Goal: Task Accomplishment & Management: Manage account settings

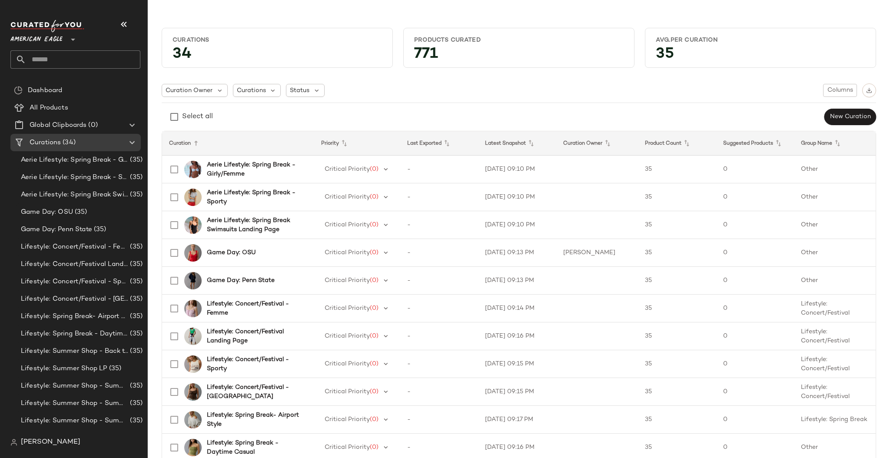
click at [45, 40] on span "American Eagle" at bounding box center [36, 38] width 52 height 16
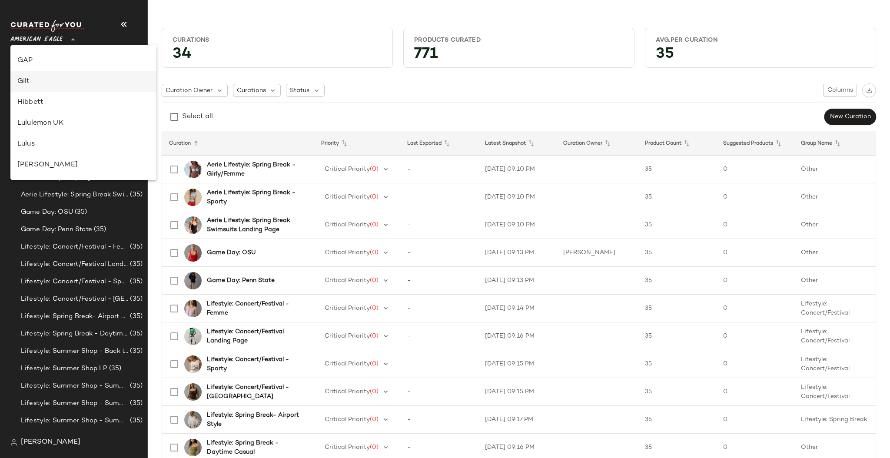
scroll to position [176, 0]
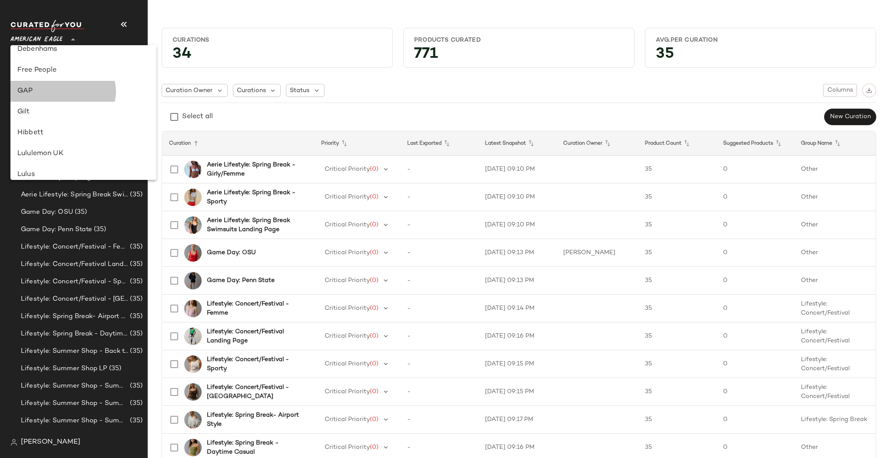
drag, startPoint x: 34, startPoint y: 87, endPoint x: 47, endPoint y: 86, distance: 13.0
click at [34, 87] on div "GAP" at bounding box center [83, 91] width 132 height 10
type input "**"
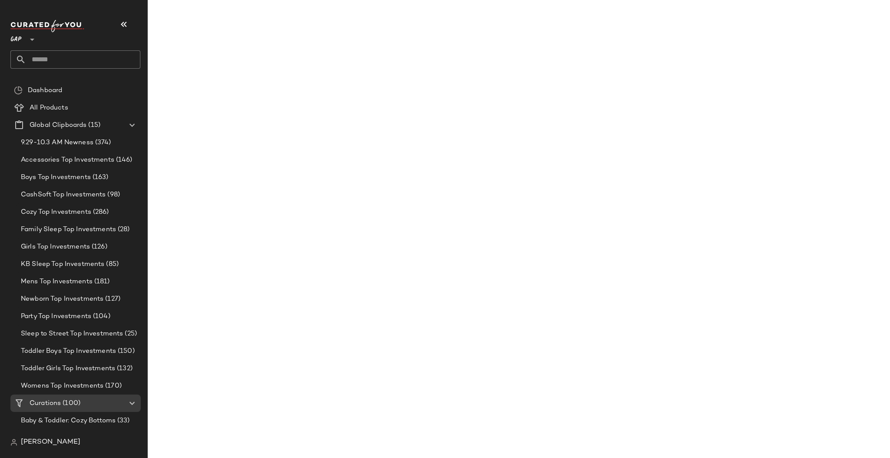
click at [77, 53] on input "text" at bounding box center [83, 59] width 114 height 18
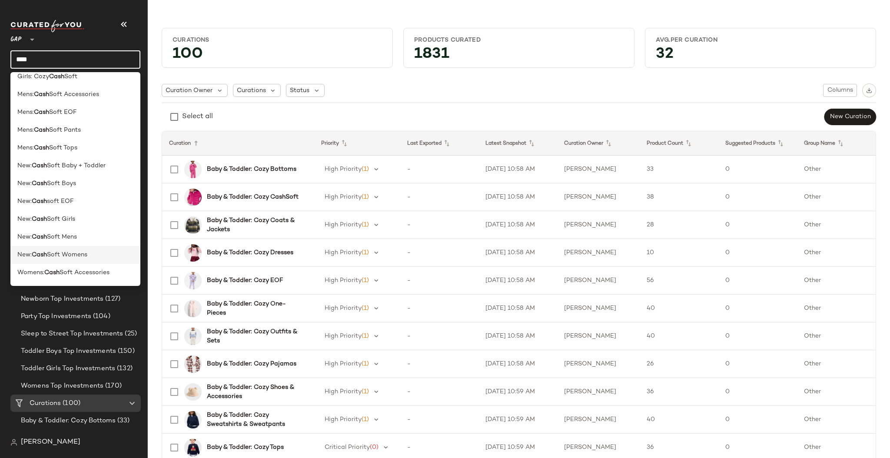
scroll to position [63, 0]
type input "****"
click at [60, 256] on span "Soft Womens" at bounding box center [67, 253] width 40 height 9
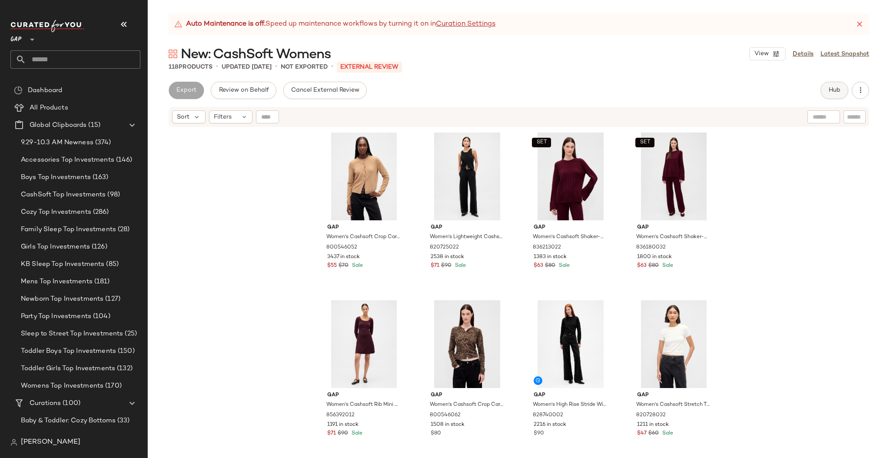
click at [835, 91] on span "Hub" at bounding box center [834, 90] width 12 height 7
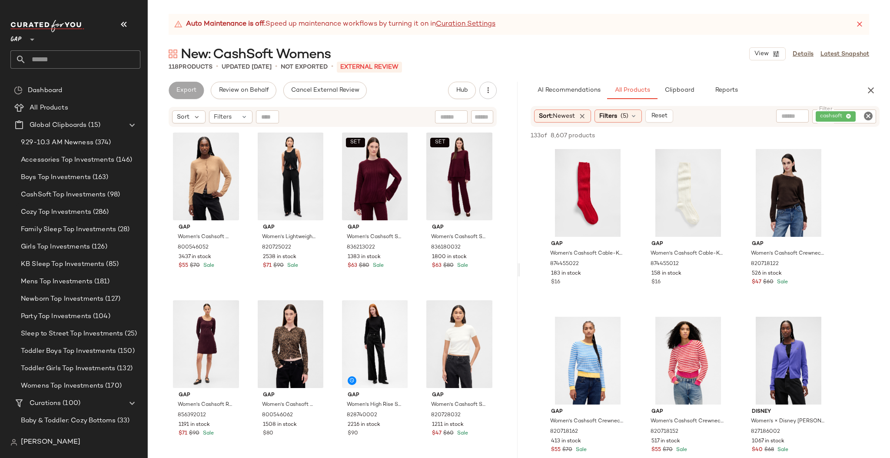
click at [866, 115] on icon "Clear Filter" at bounding box center [868, 116] width 10 height 10
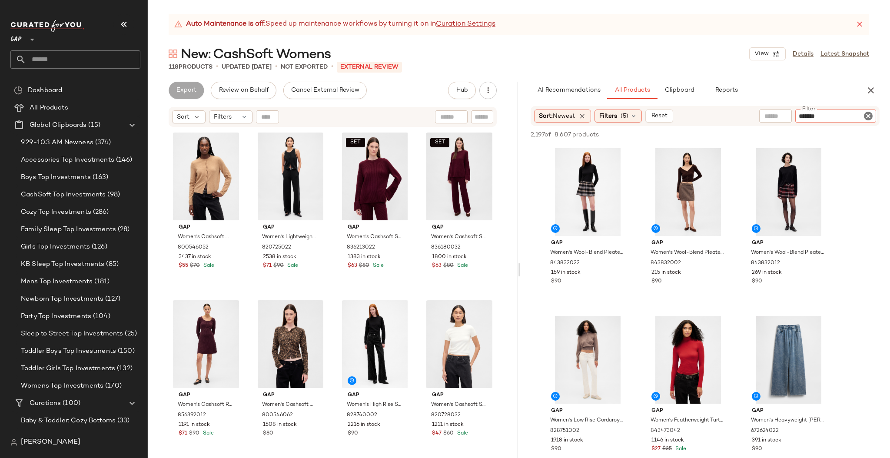
type input "********"
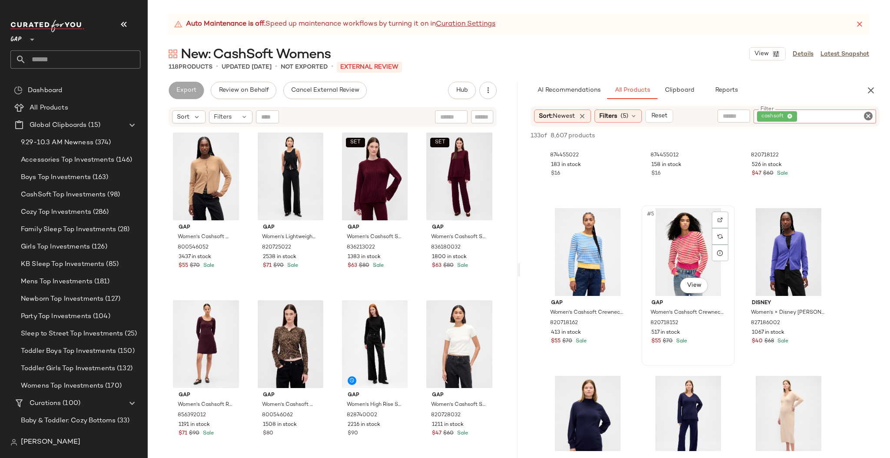
scroll to position [110, 0]
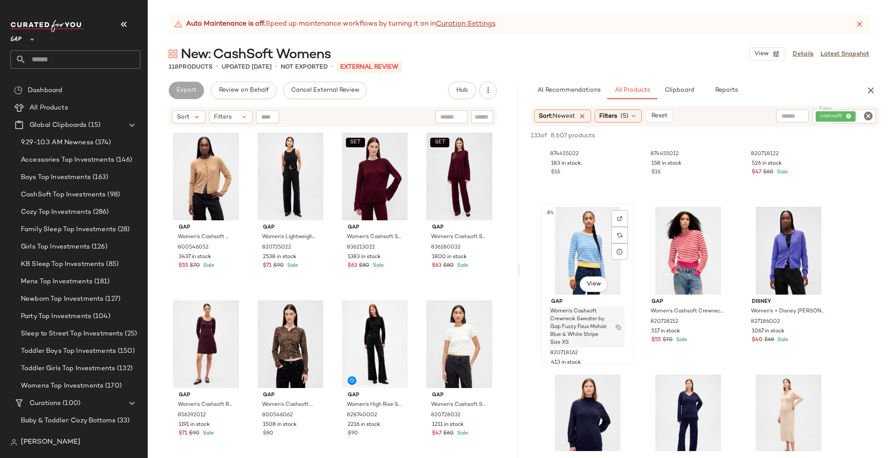
click at [618, 325] on img "button" at bounding box center [618, 327] width 5 height 5
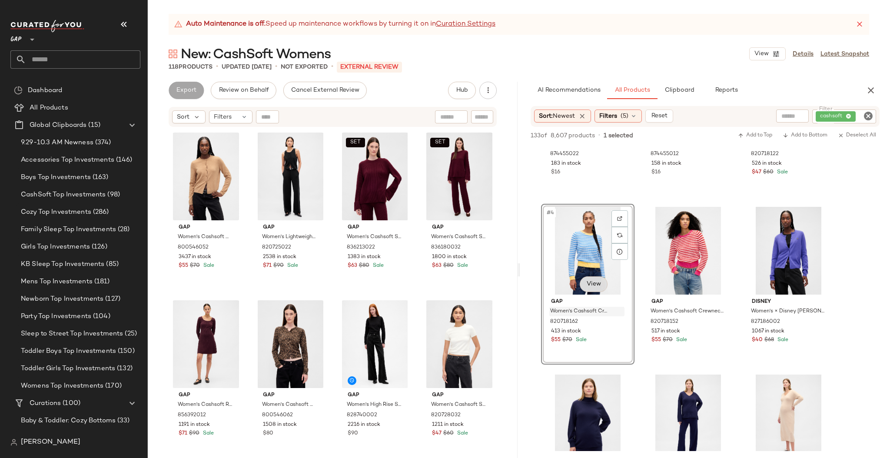
click at [594, 283] on body "GAP ** Dashboard All Products Global Clipboards (15) 9.29-10.3 AM Newness (374)…" at bounding box center [445, 229] width 890 height 458
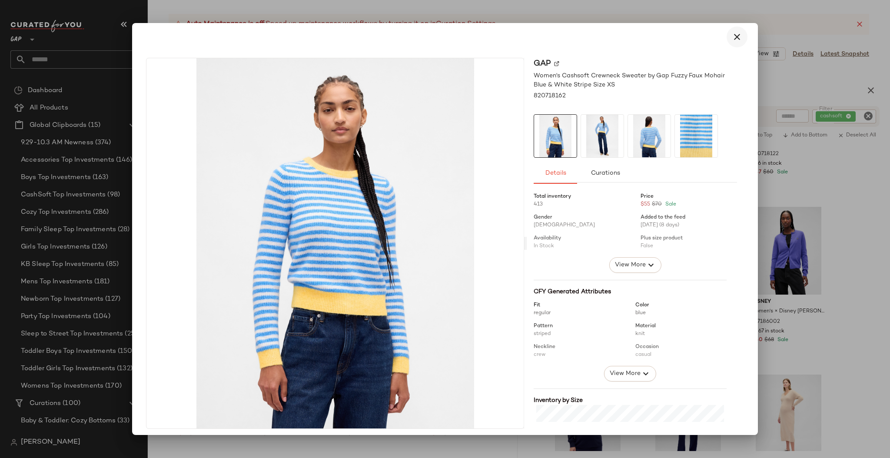
click at [737, 35] on button "button" at bounding box center [737, 37] width 21 height 21
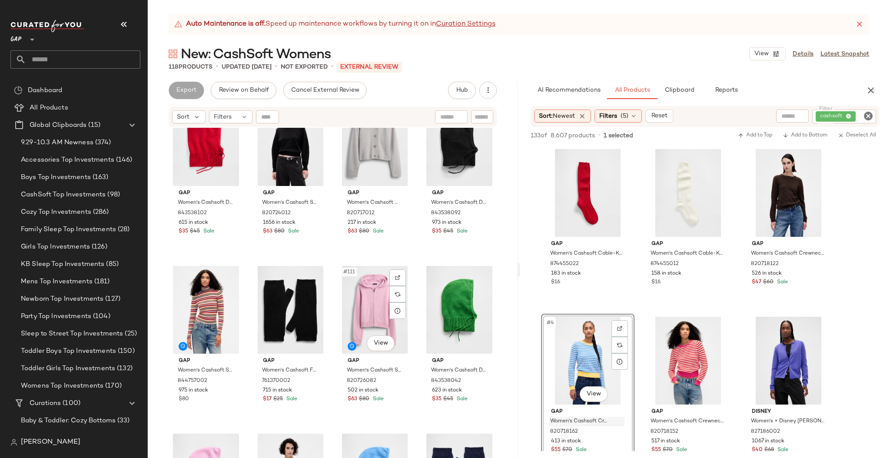
scroll to position [4540, 0]
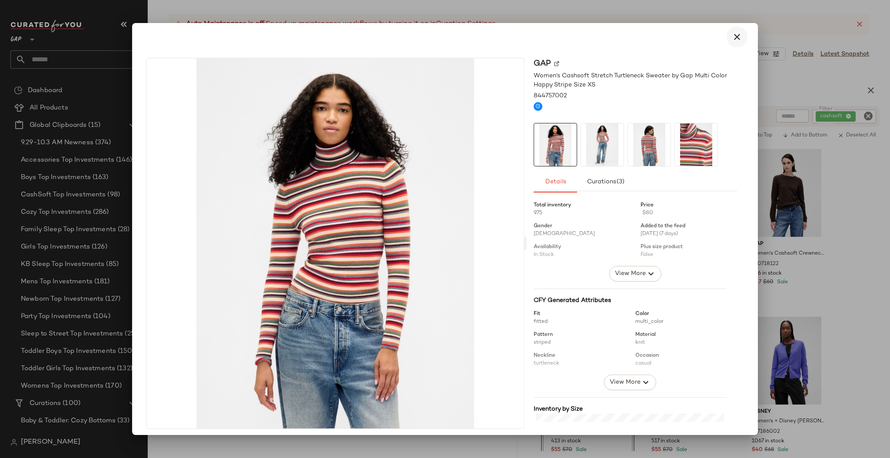
click at [732, 38] on icon "button" at bounding box center [737, 37] width 10 height 10
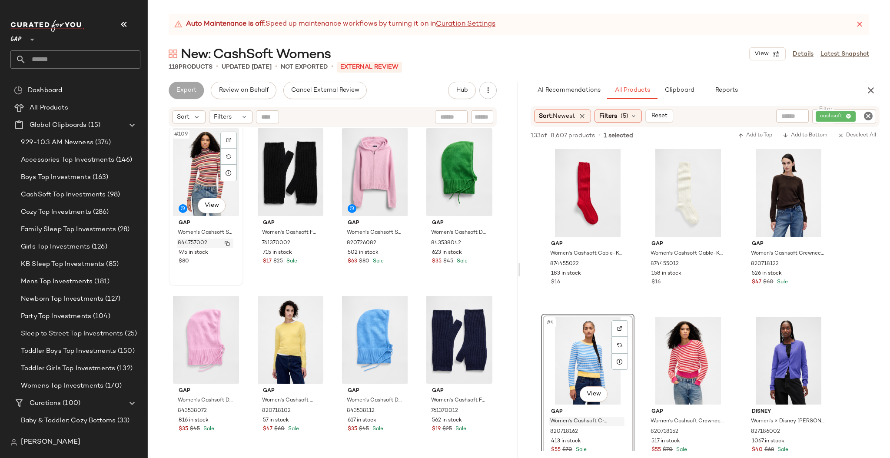
click at [227, 242] on img "button" at bounding box center [227, 243] width 5 height 5
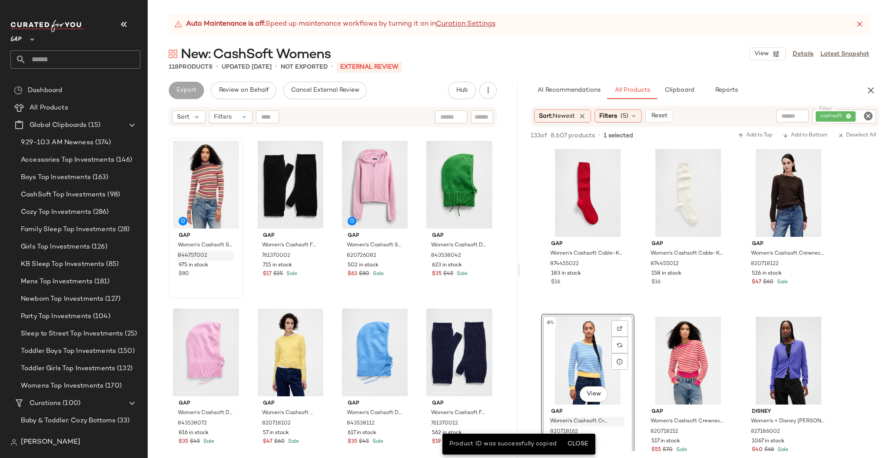
scroll to position [4530, 0]
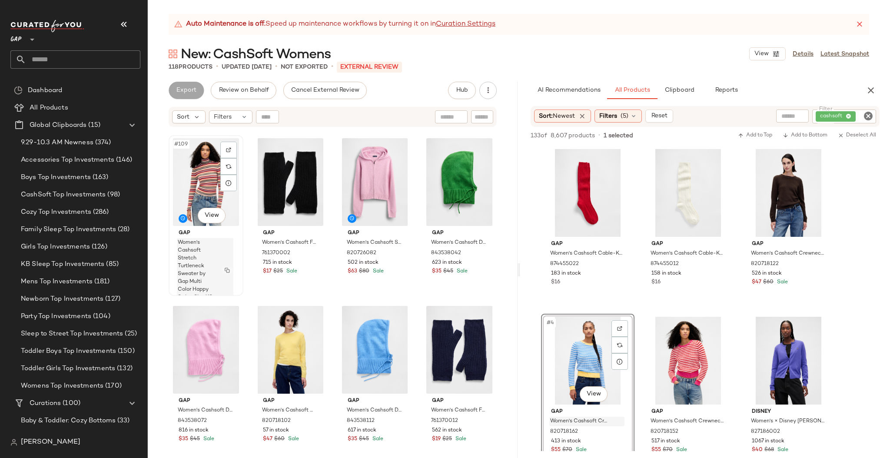
click at [229, 269] on img "button" at bounding box center [227, 270] width 5 height 5
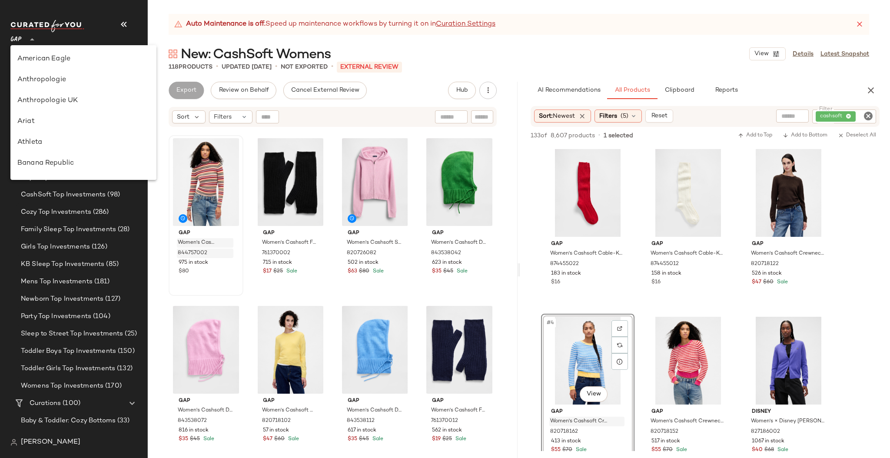
click at [27, 39] on icon at bounding box center [32, 39] width 10 height 10
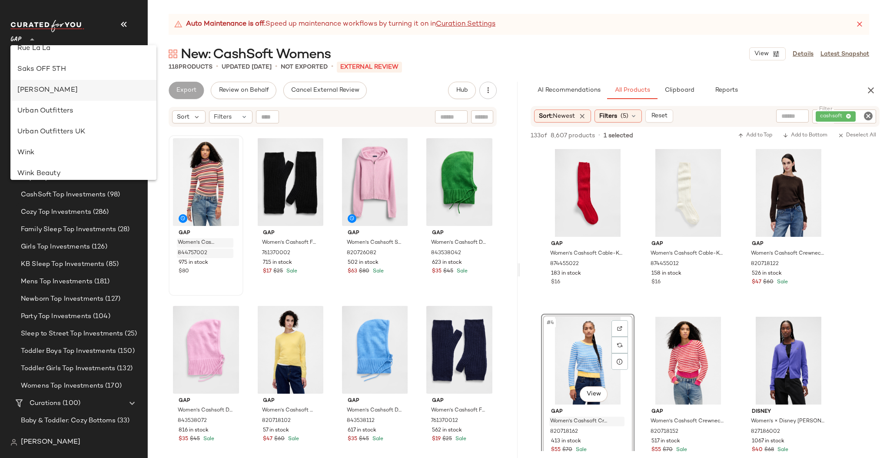
scroll to position [435, 0]
click at [52, 97] on div "Saks OFF 5TH" at bounding box center [83, 103] width 146 height 21
type input "**"
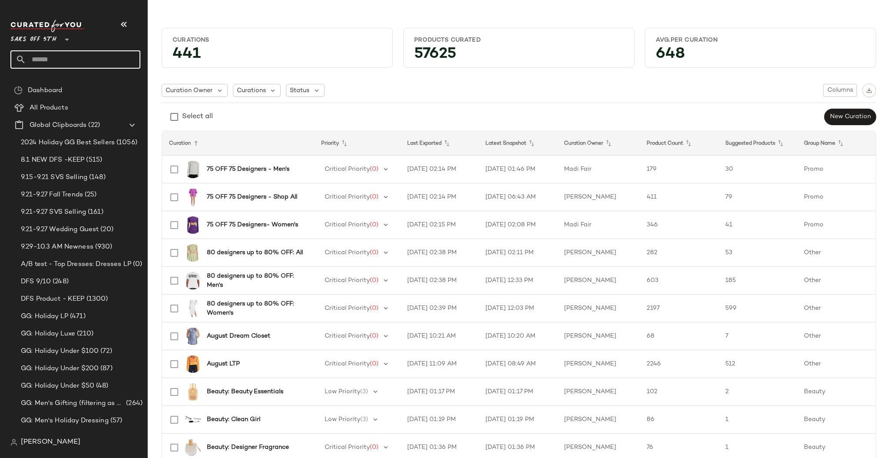
click at [71, 60] on input "text" at bounding box center [83, 59] width 114 height 18
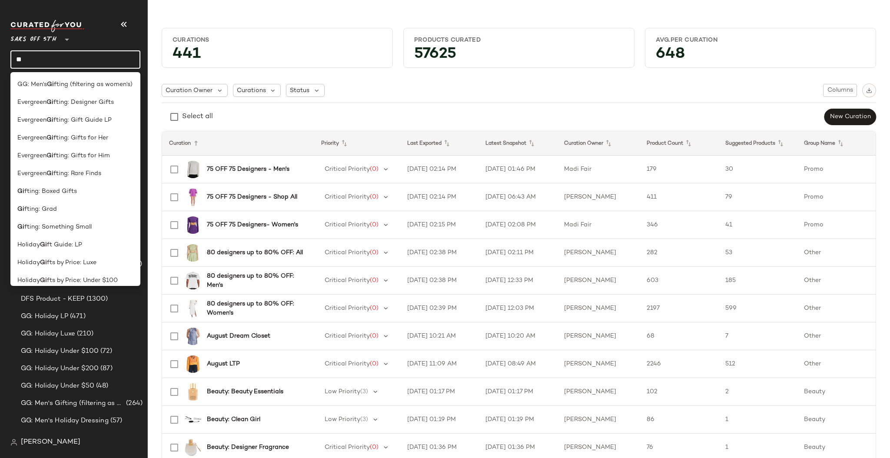
type input "*"
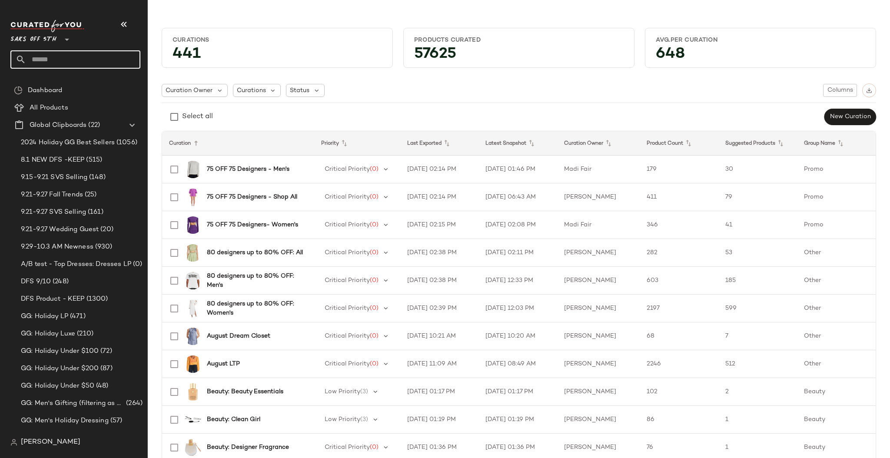
type input "*"
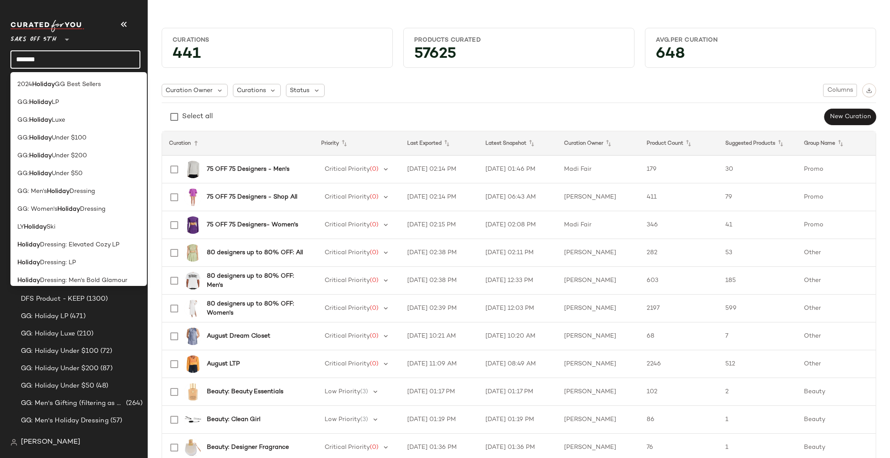
type input "*******"
click at [136, 37] on div "Saks OFF 5TH **" at bounding box center [75, 34] width 130 height 22
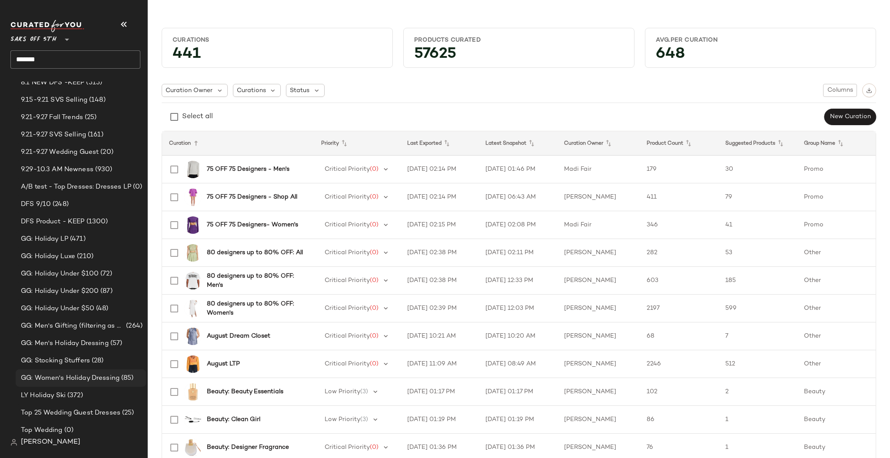
scroll to position [132, 0]
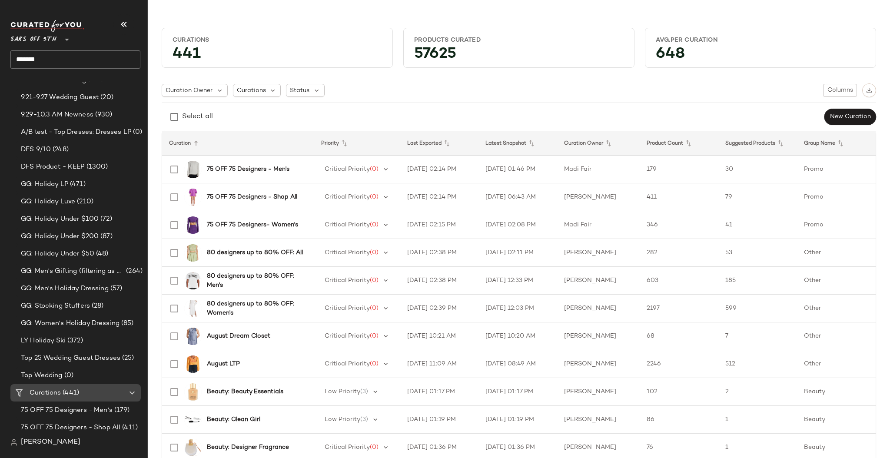
click at [59, 392] on span "Curations" at bounding box center [45, 393] width 31 height 10
click at [64, 60] on input "*******" at bounding box center [75, 59] width 130 height 18
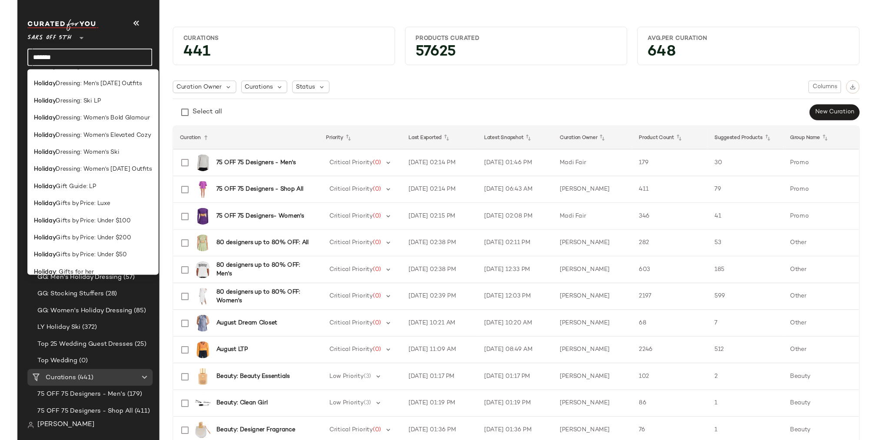
scroll to position [309, 0]
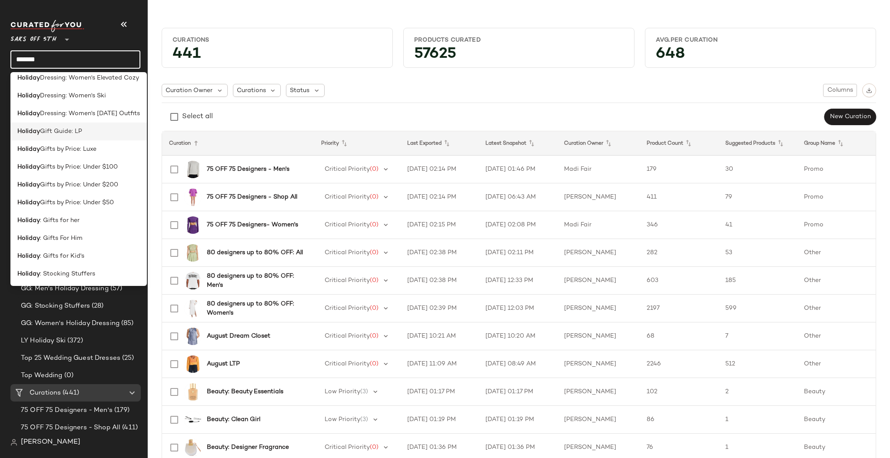
click at [68, 131] on span "Gift Guide: LP" at bounding box center [61, 131] width 42 height 9
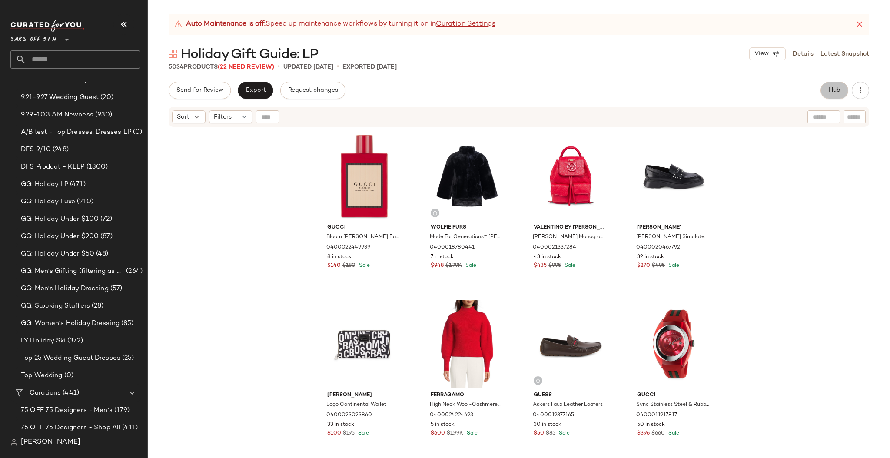
click at [841, 91] on button "Hub" at bounding box center [834, 90] width 28 height 17
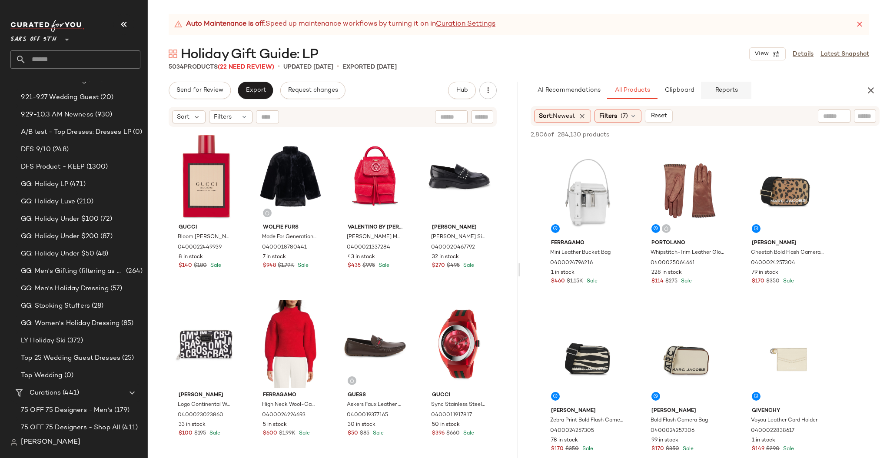
click at [720, 92] on span "Reports" at bounding box center [725, 90] width 23 height 7
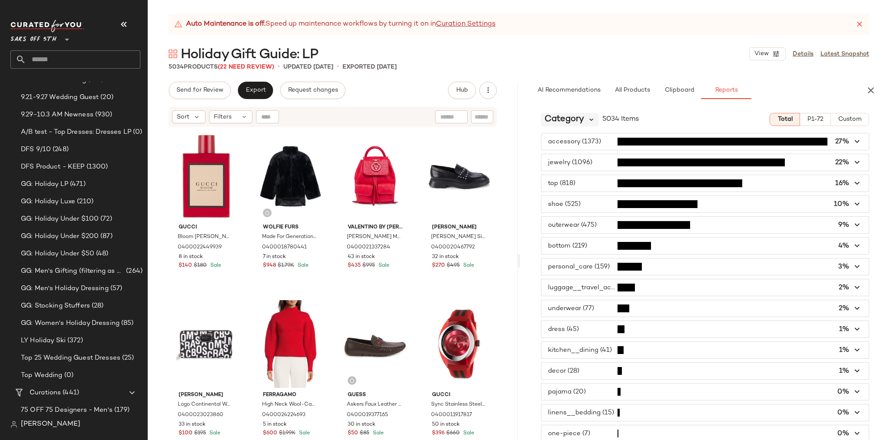
click at [588, 119] on icon at bounding box center [592, 120] width 8 height 8
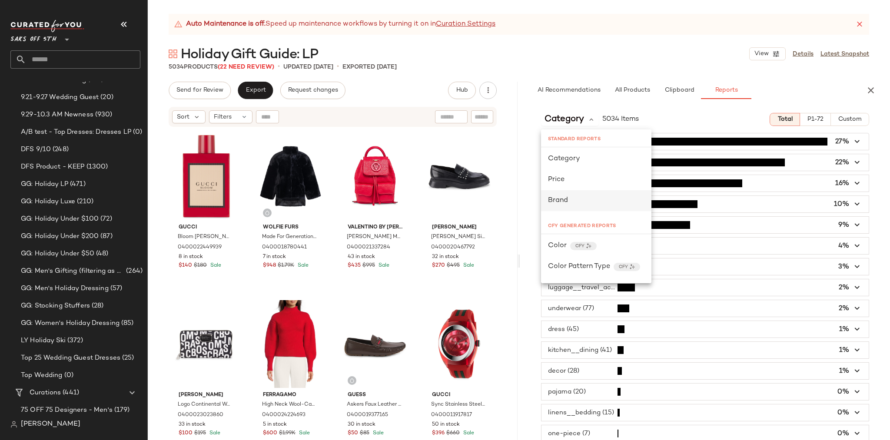
click at [579, 199] on div "Brand" at bounding box center [596, 201] width 96 height 10
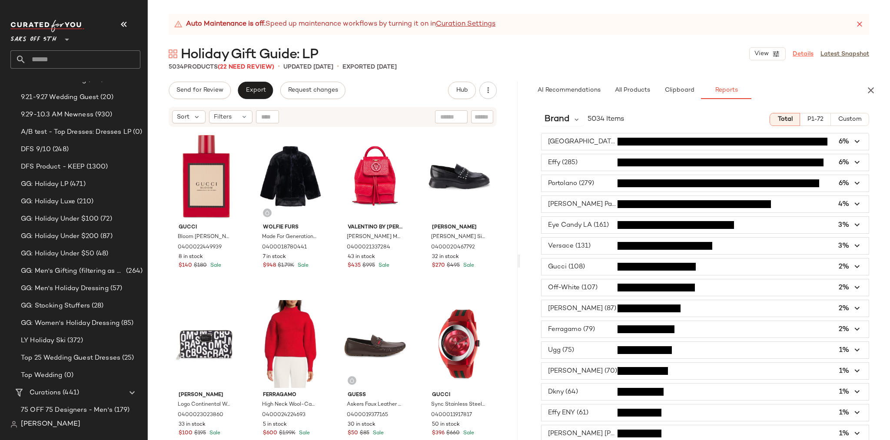
click at [807, 54] on link "Details" at bounding box center [803, 54] width 21 height 9
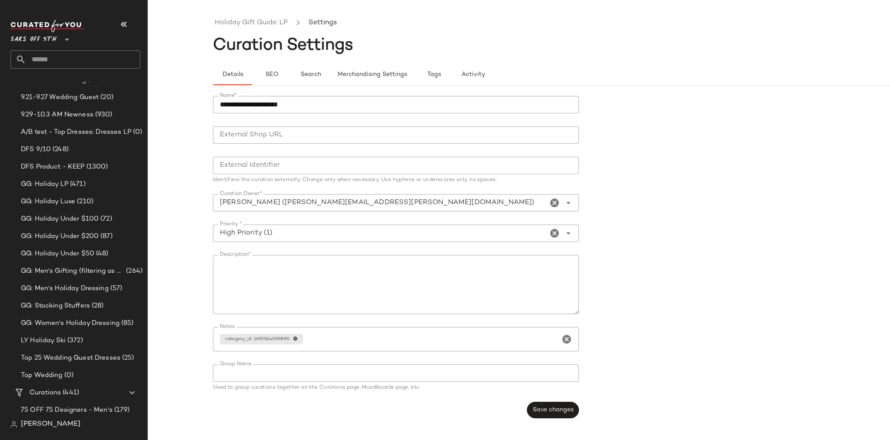
click at [328, 260] on textarea "Description*" at bounding box center [396, 284] width 366 height 59
paste textarea "** *"
click at [276, 282] on textarea "**********" at bounding box center [396, 284] width 366 height 59
click at [276, 272] on textarea "**********" at bounding box center [396, 284] width 366 height 59
click at [329, 273] on textarea "**********" at bounding box center [396, 284] width 366 height 59
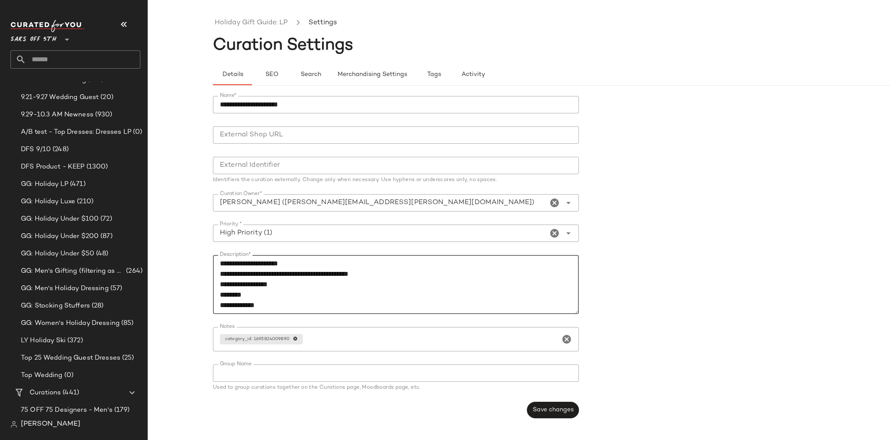
click at [320, 262] on textarea "**********" at bounding box center [396, 284] width 366 height 59
type textarea "**********"
drag, startPoint x: 551, startPoint y: 411, endPoint x: 557, endPoint y: 408, distance: 6.0
click at [551, 412] on span "Save changes" at bounding box center [552, 410] width 41 height 7
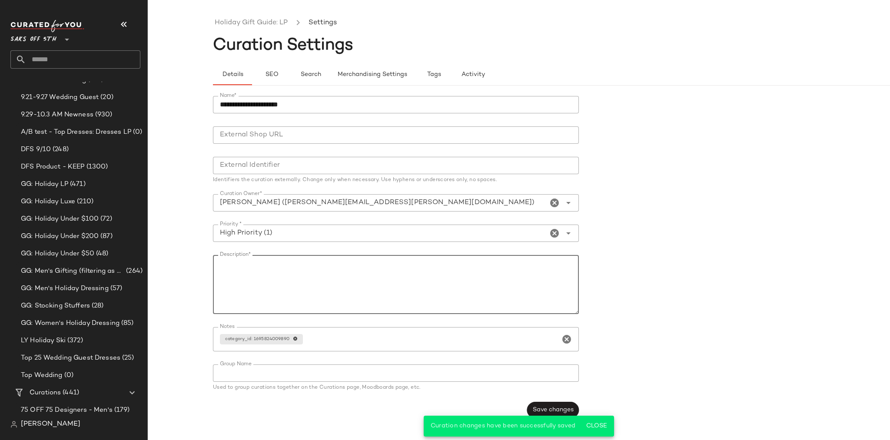
scroll to position [0, 0]
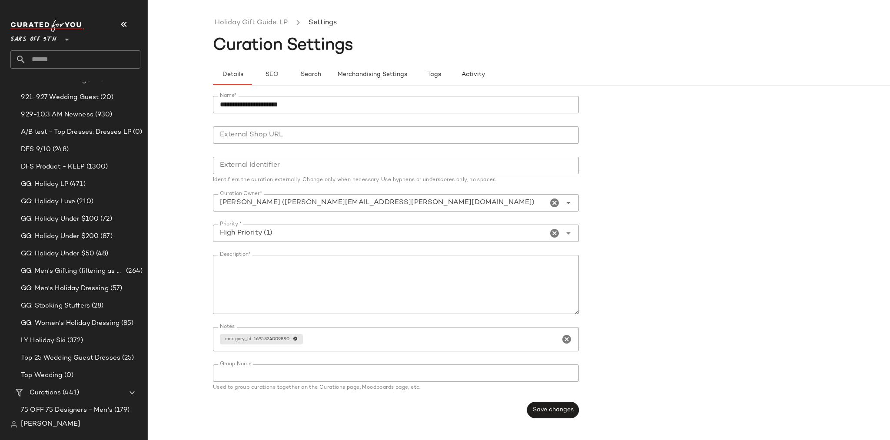
click at [661, 274] on form "**********" at bounding box center [584, 257] width 742 height 333
click at [124, 25] on icon "button" at bounding box center [124, 24] width 10 height 10
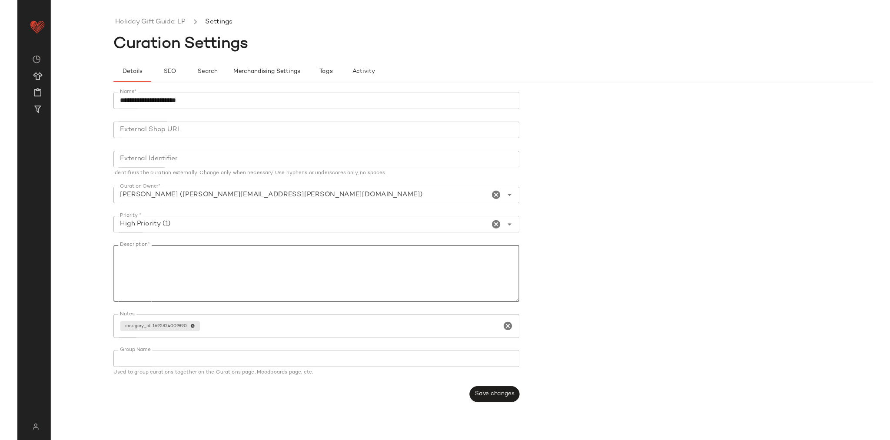
scroll to position [0, 0]
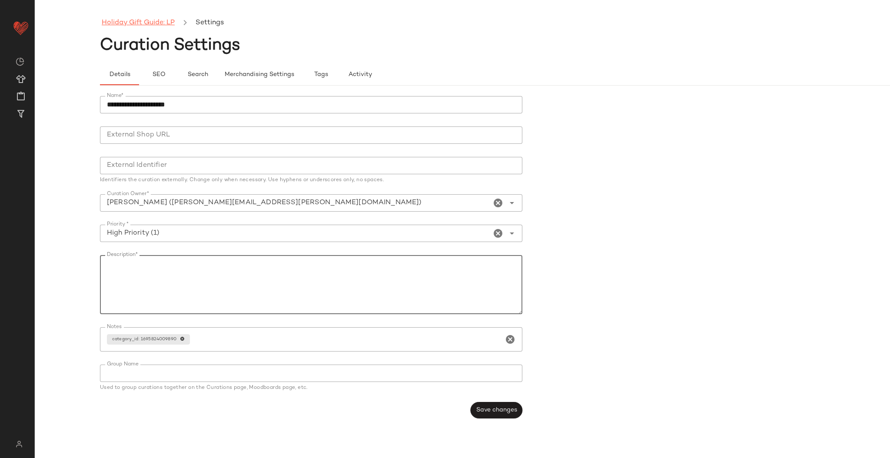
click at [139, 18] on link "Holiday Gift Guide: LP" at bounding box center [138, 22] width 73 height 11
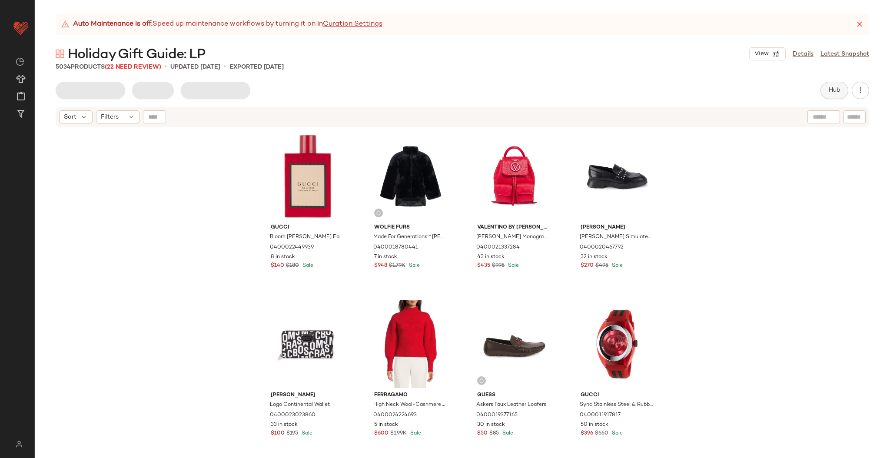
click at [829, 86] on button "Hub" at bounding box center [834, 90] width 28 height 17
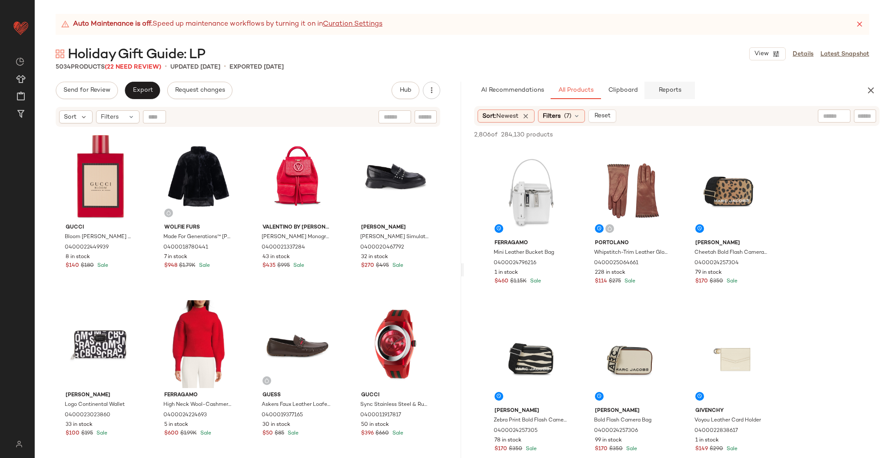
click at [678, 93] on span "Reports" at bounding box center [669, 90] width 23 height 7
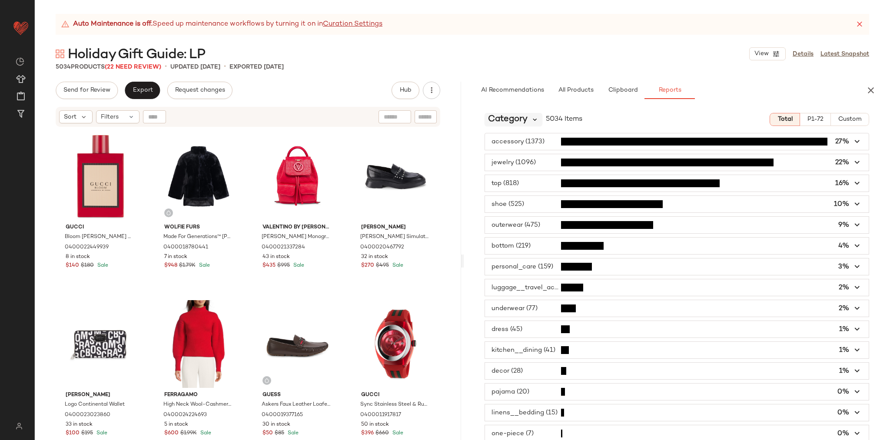
click at [534, 117] on icon at bounding box center [535, 120] width 8 height 8
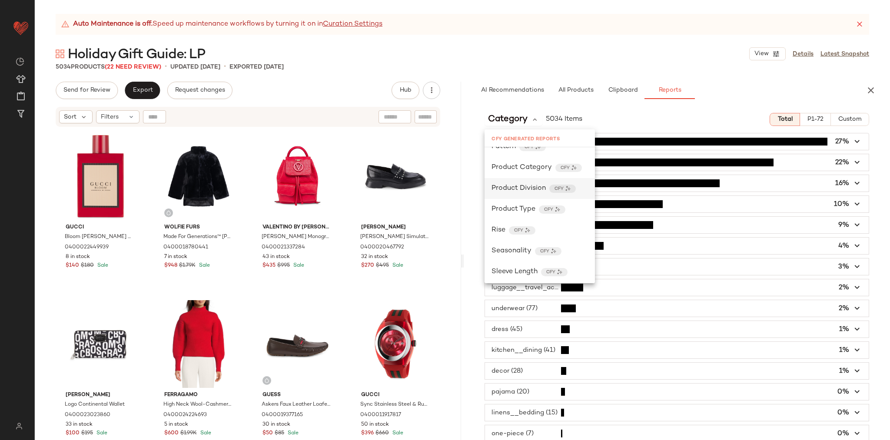
scroll to position [331, 0]
click at [578, 164] on div "CFY" at bounding box center [568, 166] width 27 height 8
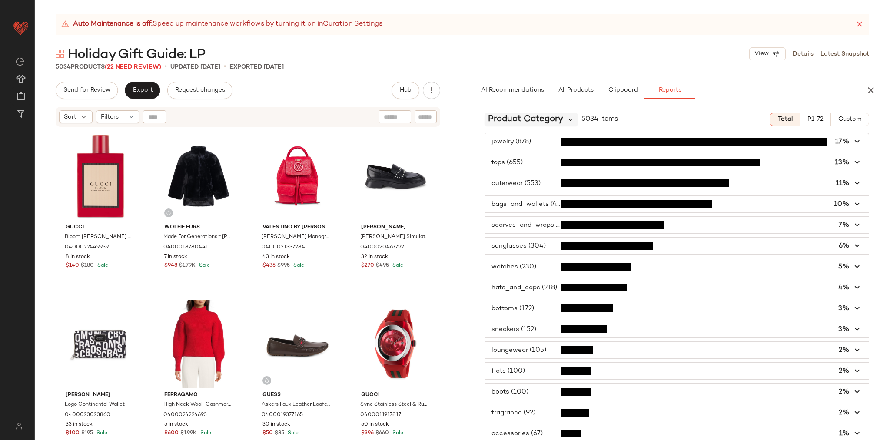
click at [569, 119] on icon at bounding box center [571, 120] width 8 height 8
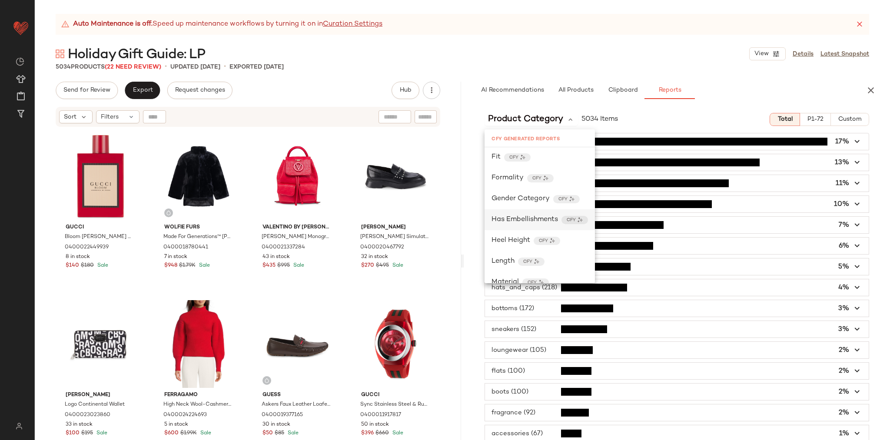
scroll to position [271, 0]
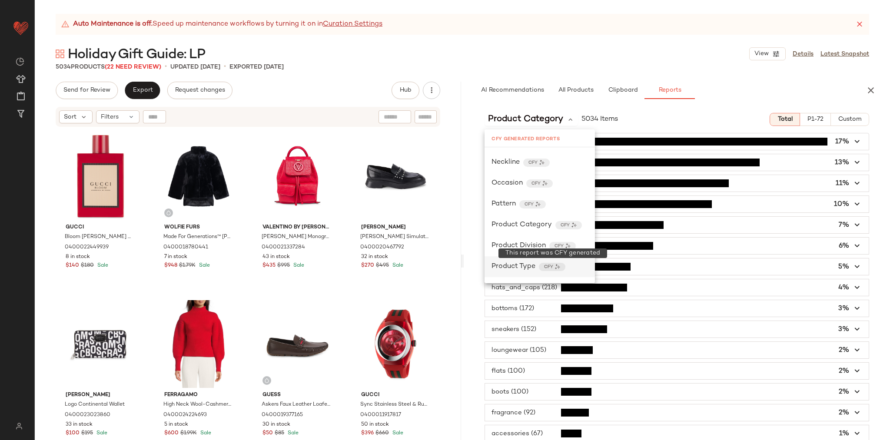
click at [560, 266] on div "CFY" at bounding box center [552, 267] width 27 height 8
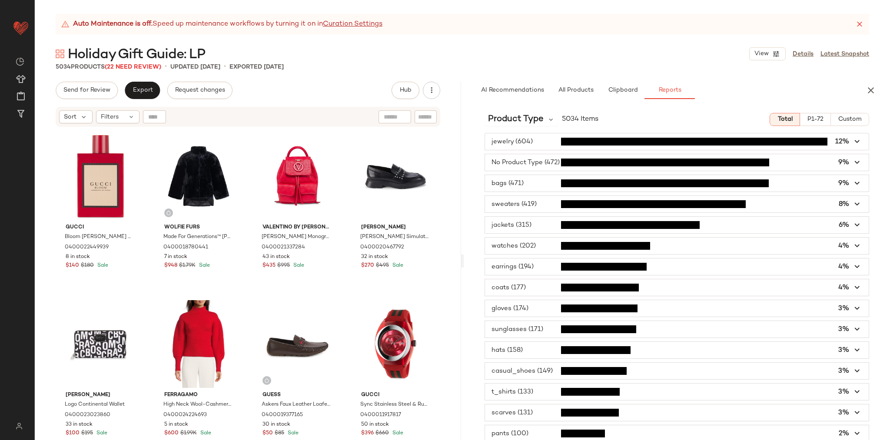
click at [517, 163] on span "button" at bounding box center [677, 162] width 384 height 17
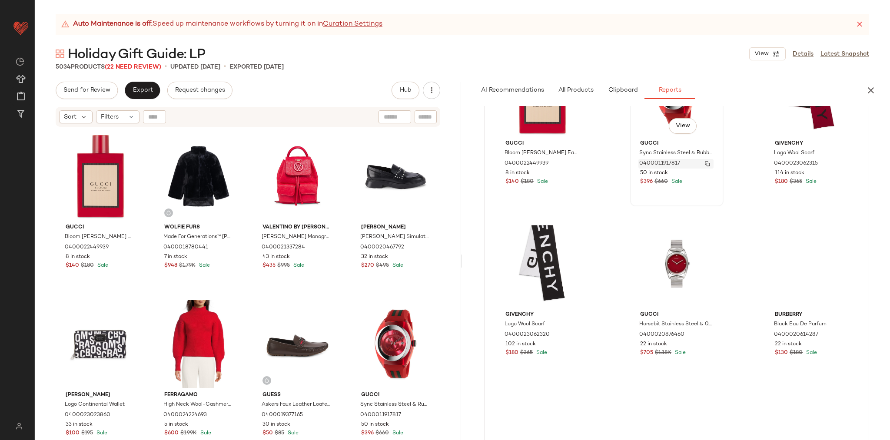
scroll to position [0, 0]
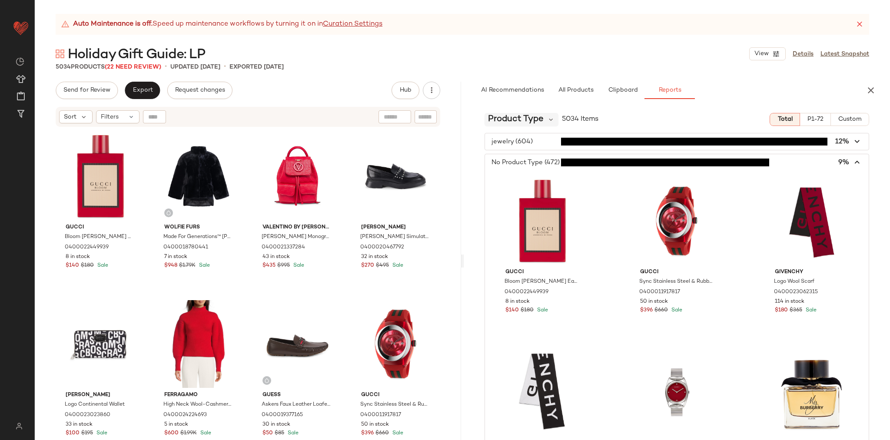
click at [526, 118] on span "Product Type" at bounding box center [516, 119] width 56 height 13
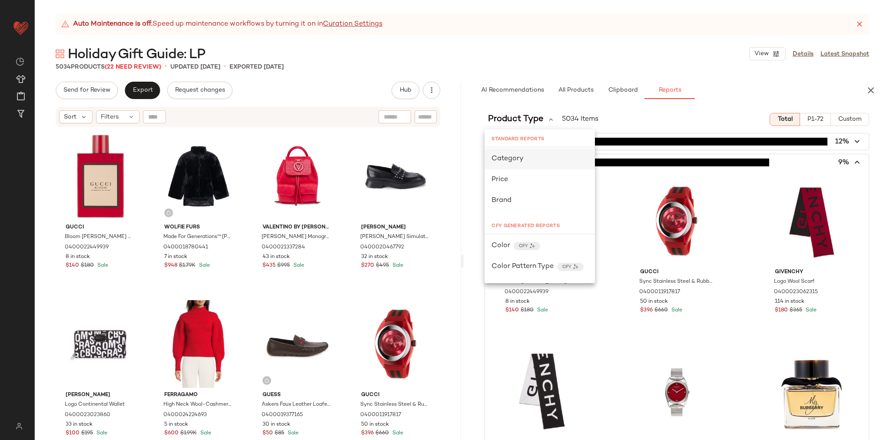
click at [520, 159] on span "Category" at bounding box center [507, 158] width 32 height 7
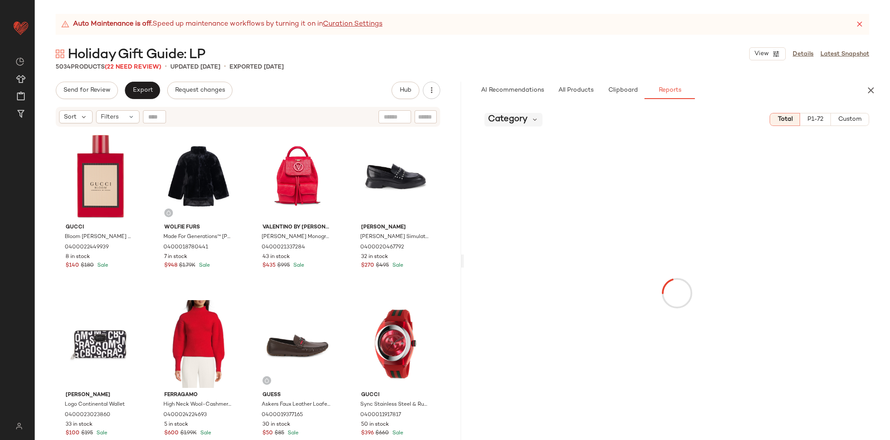
click at [516, 120] on span "Category" at bounding box center [508, 119] width 40 height 13
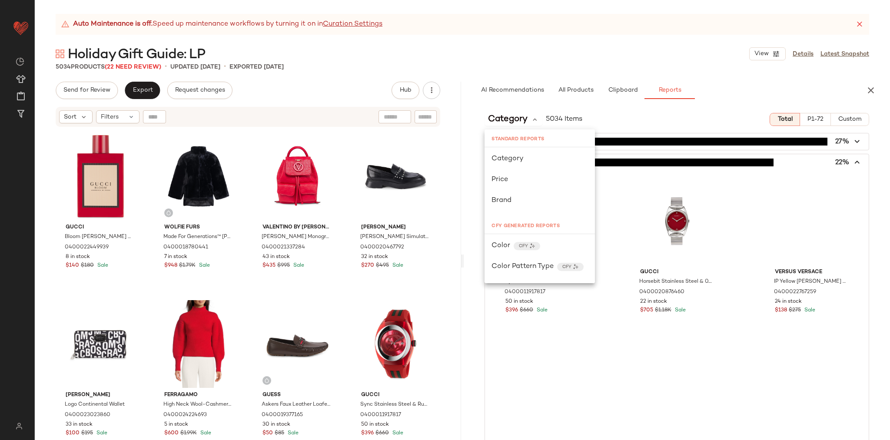
click at [601, 107] on div "Category 5034 Items Total P1-72 Custom accessory (1373) 27% jewelry (1096) 22% …" at bounding box center [677, 273] width 426 height 334
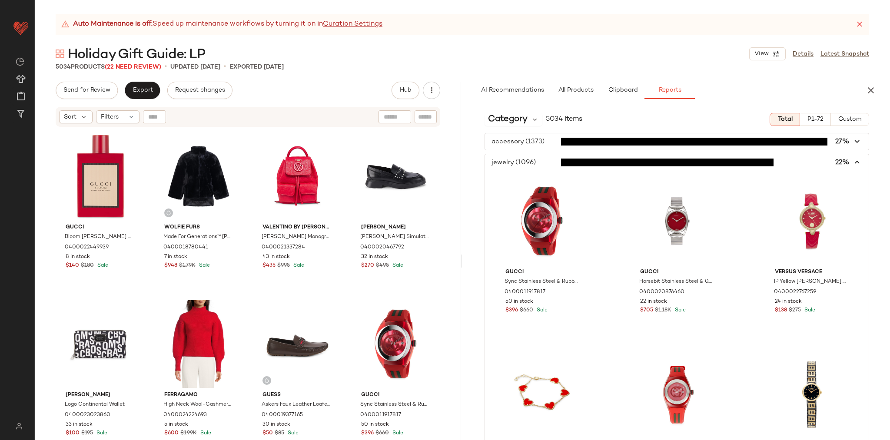
click at [853, 161] on icon "button" at bounding box center [858, 163] width 10 height 10
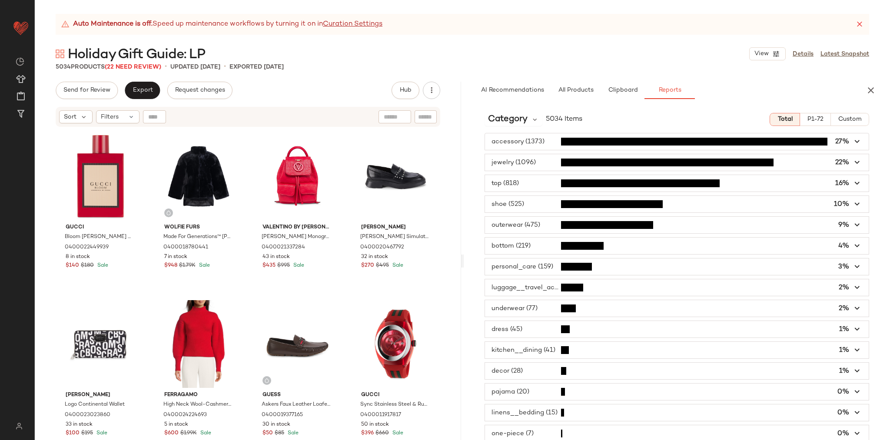
click at [522, 140] on span "button" at bounding box center [677, 141] width 384 height 17
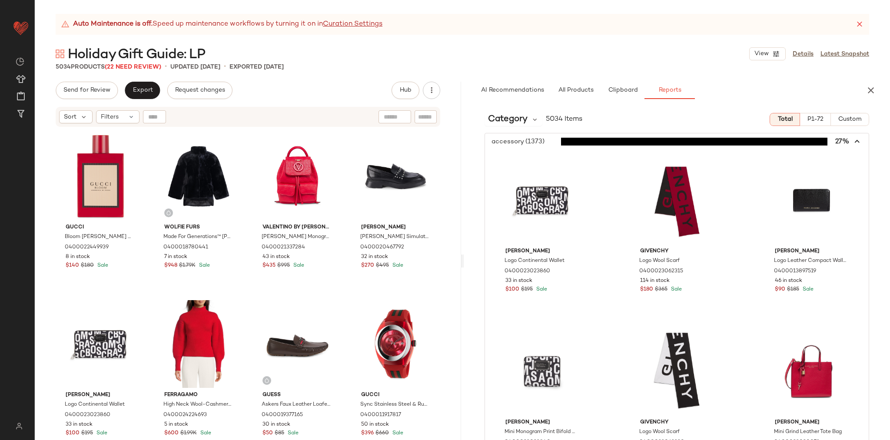
click at [519, 140] on span "button" at bounding box center [677, 141] width 384 height 17
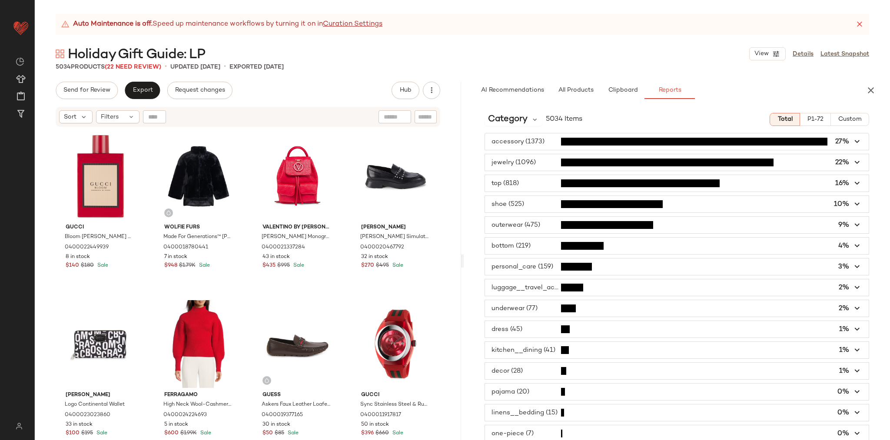
click at [505, 144] on span "button" at bounding box center [677, 141] width 384 height 17
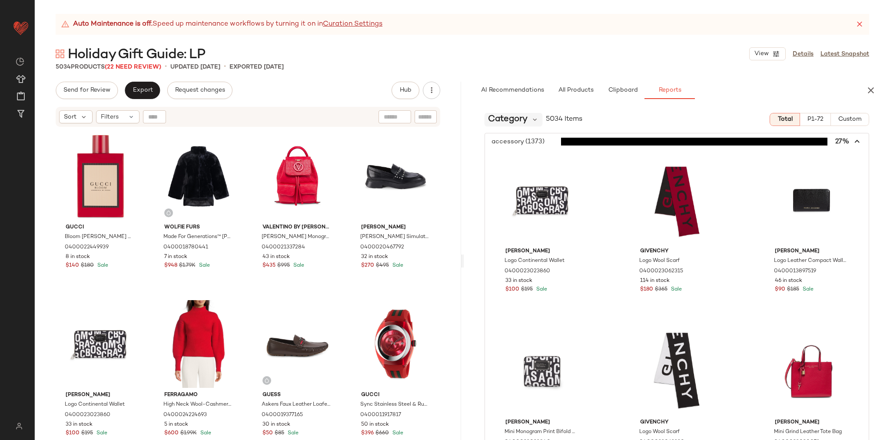
click at [528, 122] on div "Category" at bounding box center [514, 119] width 58 height 13
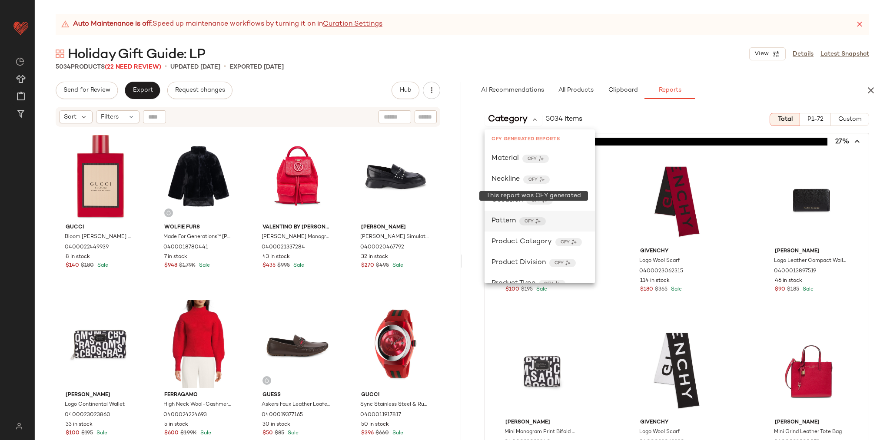
scroll to position [331, 0]
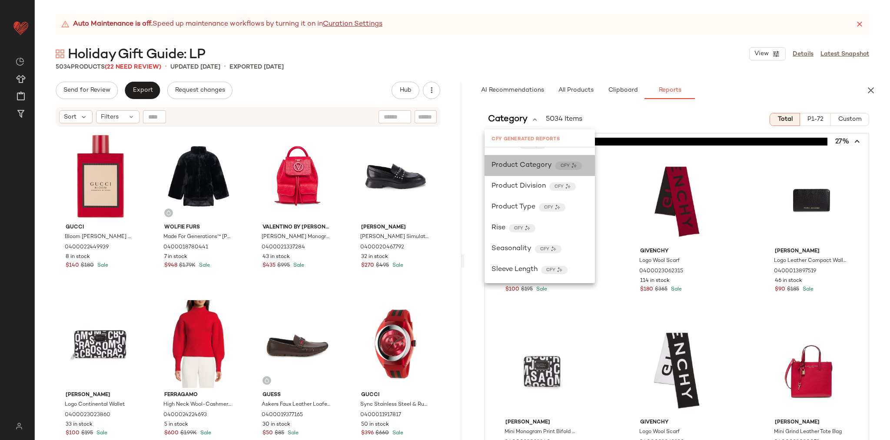
click at [528, 165] on span "Product Category" at bounding box center [521, 165] width 60 height 10
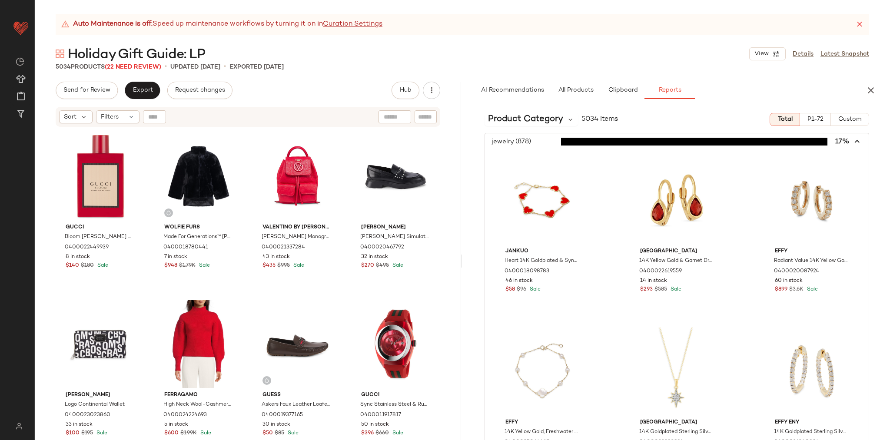
click at [853, 141] on icon "button" at bounding box center [858, 142] width 10 height 10
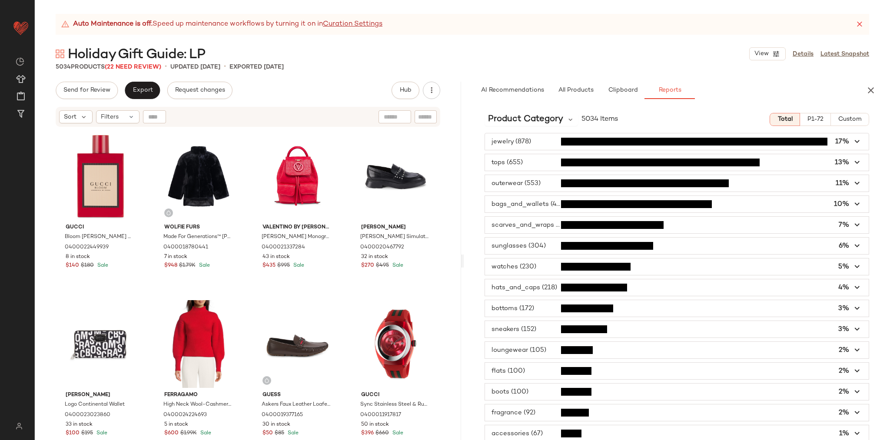
drag, startPoint x: 547, startPoint y: 141, endPoint x: 673, endPoint y: 144, distance: 126.5
click at [547, 140] on span "button" at bounding box center [677, 141] width 384 height 17
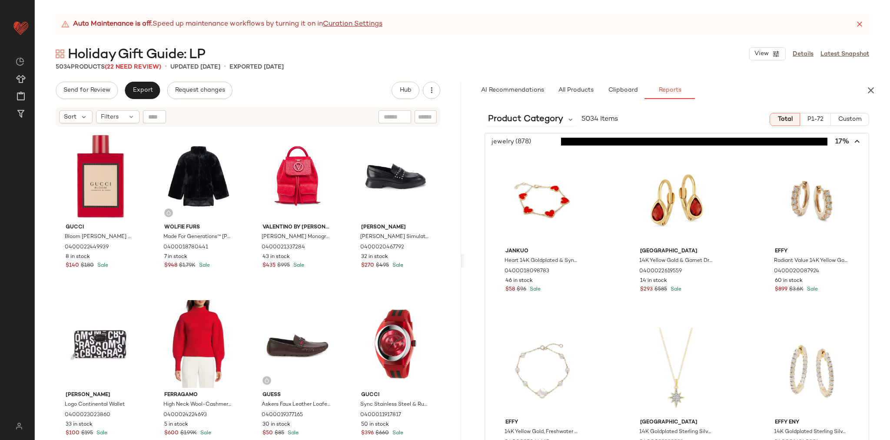
click at [506, 143] on span "button" at bounding box center [677, 141] width 384 height 17
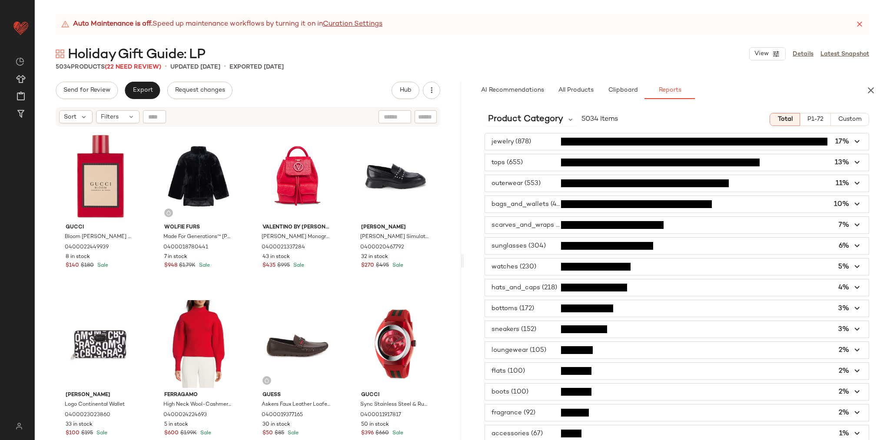
click at [532, 162] on span "button" at bounding box center [677, 162] width 384 height 17
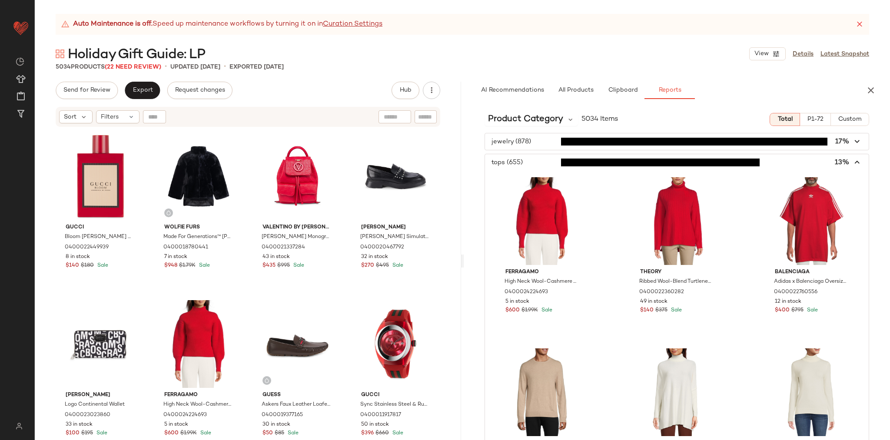
click at [853, 162] on icon "button" at bounding box center [858, 163] width 10 height 10
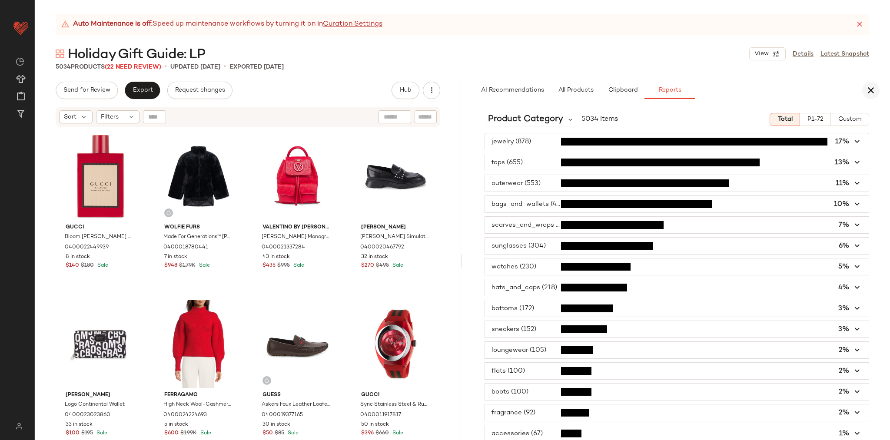
click at [871, 92] on icon "button" at bounding box center [871, 90] width 10 height 10
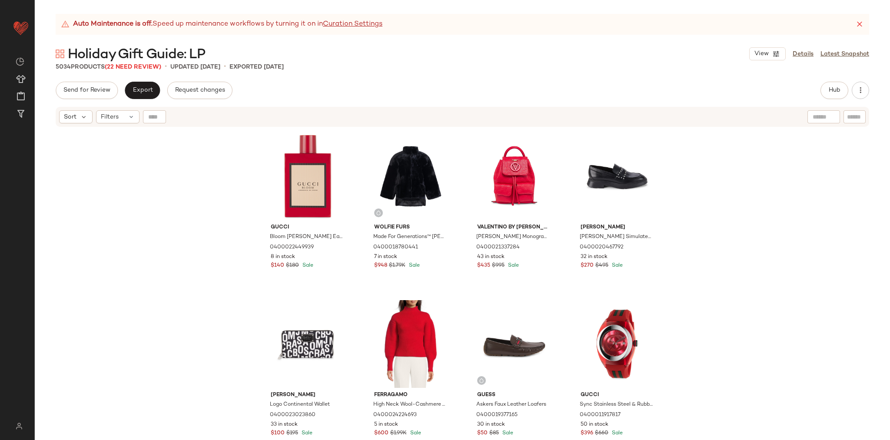
click at [860, 25] on icon at bounding box center [859, 24] width 9 height 9
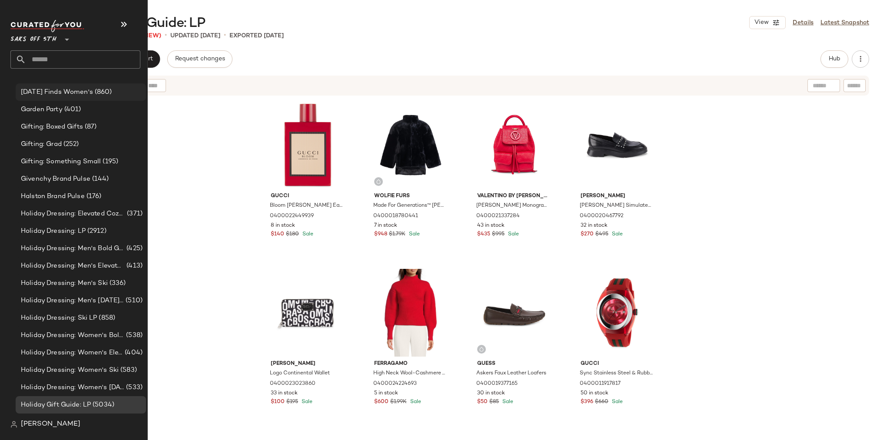
scroll to position [4115, 0]
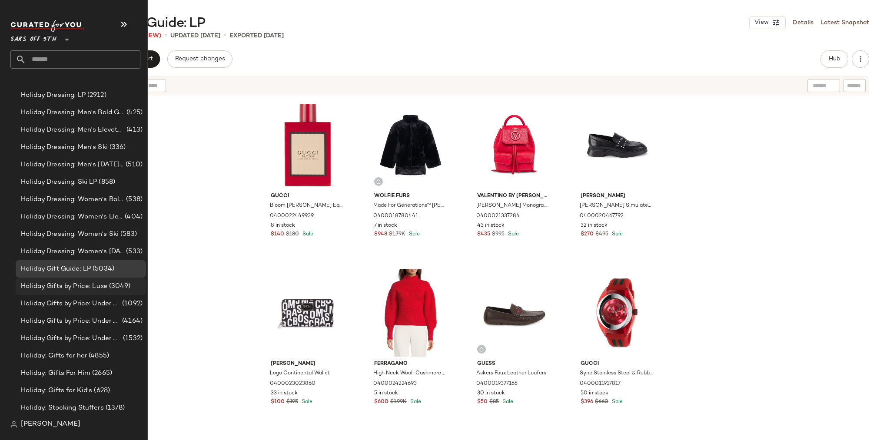
click at [83, 285] on span "Holiday Gifts by Price: Luxe" at bounding box center [64, 287] width 86 height 10
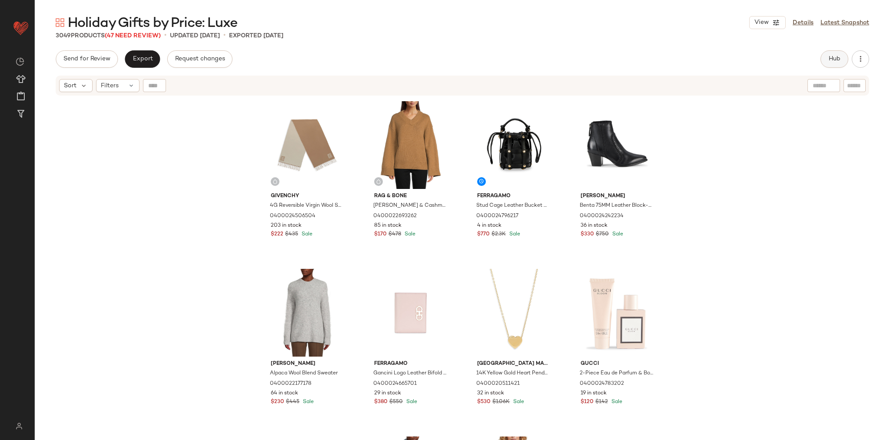
click at [832, 61] on span "Hub" at bounding box center [834, 59] width 12 height 7
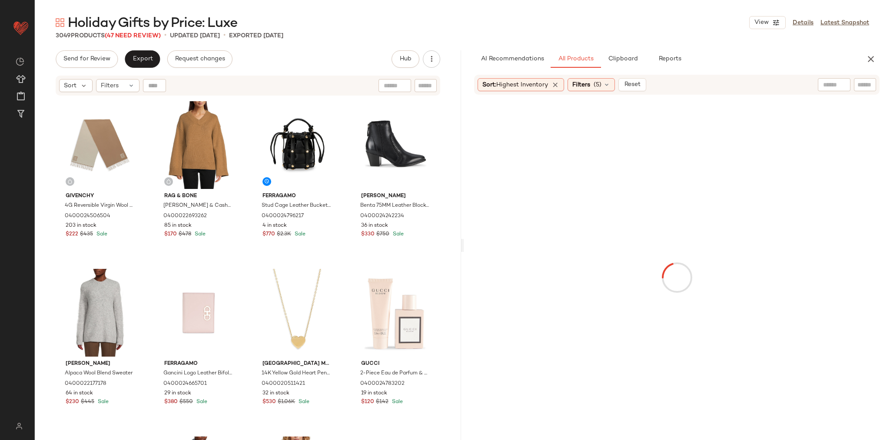
click at [679, 59] on span "Reports" at bounding box center [669, 59] width 23 height 7
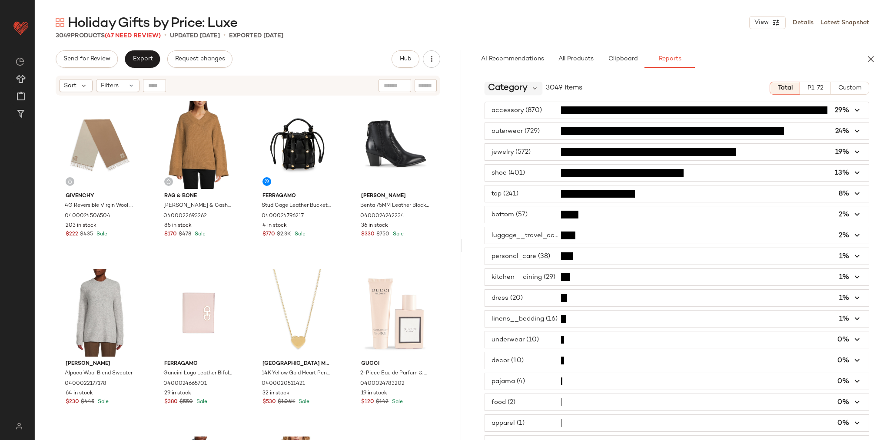
click at [509, 87] on span "Category" at bounding box center [508, 88] width 40 height 13
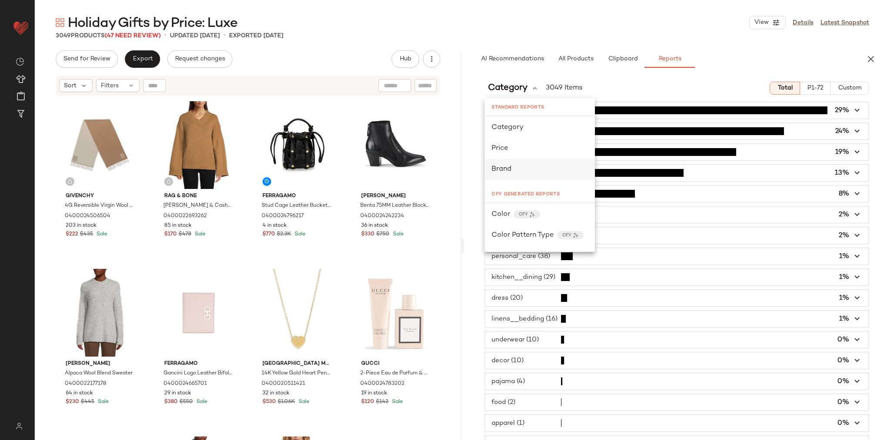
click at [514, 167] on div "Brand" at bounding box center [539, 169] width 96 height 10
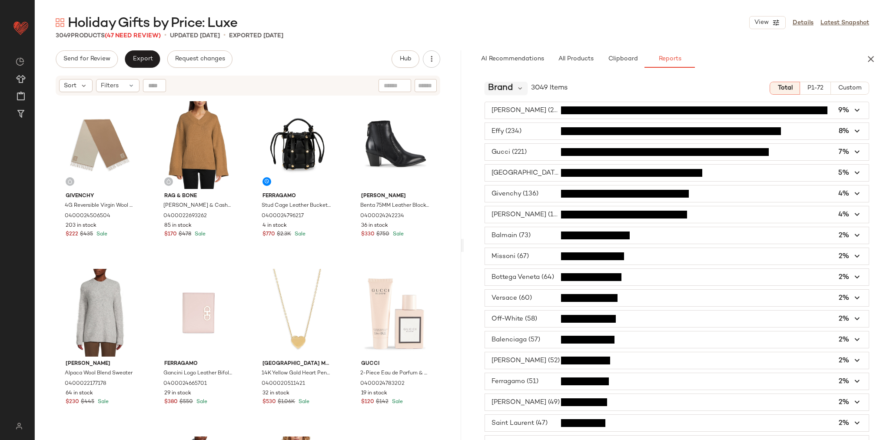
click at [501, 85] on span "Brand" at bounding box center [500, 88] width 25 height 13
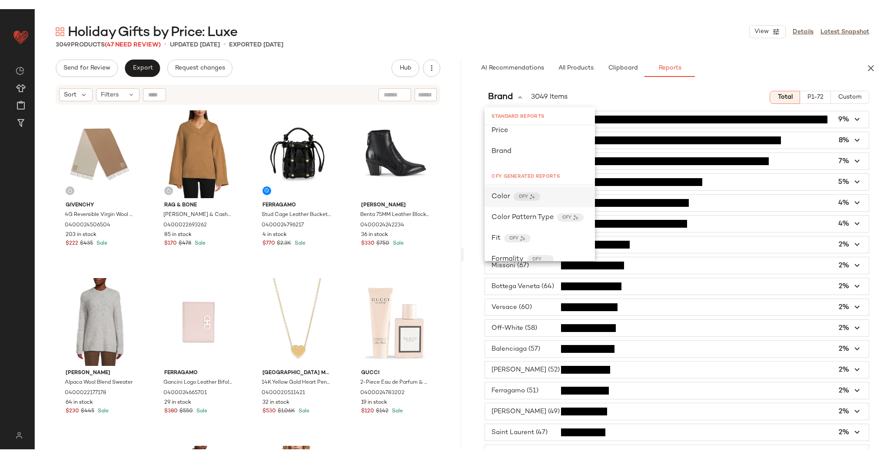
scroll to position [33, 0]
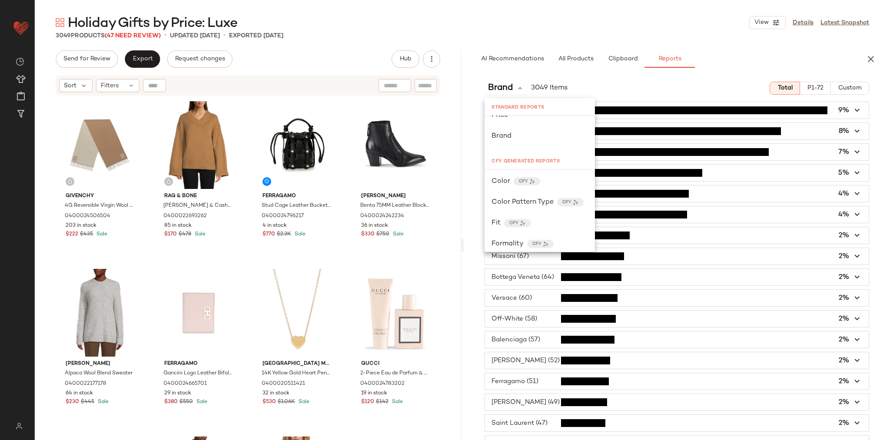
click at [568, 28] on div "Holiday Gifts by Price: Luxe View Details Latest Snapshot" at bounding box center [462, 22] width 855 height 17
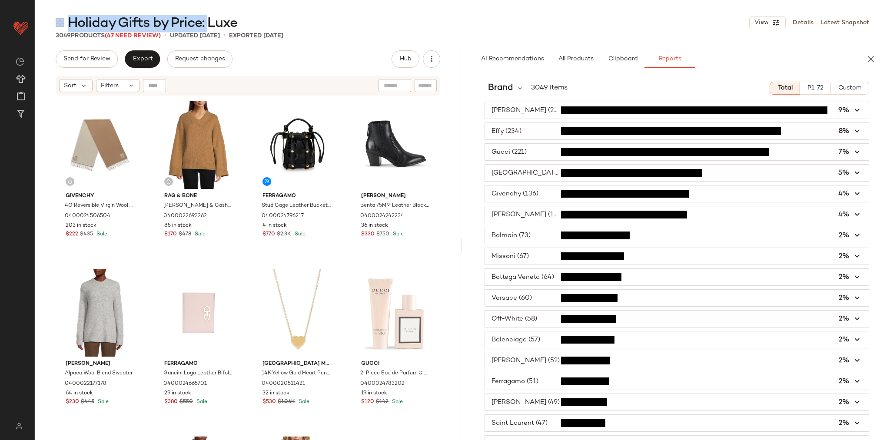
drag, startPoint x: 210, startPoint y: 22, endPoint x: 280, endPoint y: 8, distance: 70.9
click at [280, 8] on main "Holiday Gifts by Price: Luxe View Details Latest Snapshot 3049 Products (47 Nee…" at bounding box center [445, 220] width 890 height 440
click at [274, 17] on div "Holiday Gifts by Price: Luxe View Details Latest Snapshot" at bounding box center [462, 22] width 855 height 17
drag, startPoint x: 212, startPoint y: 23, endPoint x: 291, endPoint y: 24, distance: 79.1
click at [291, 24] on div "Holiday Gifts by Price: Luxe View Details Latest Snapshot" at bounding box center [462, 22] width 855 height 17
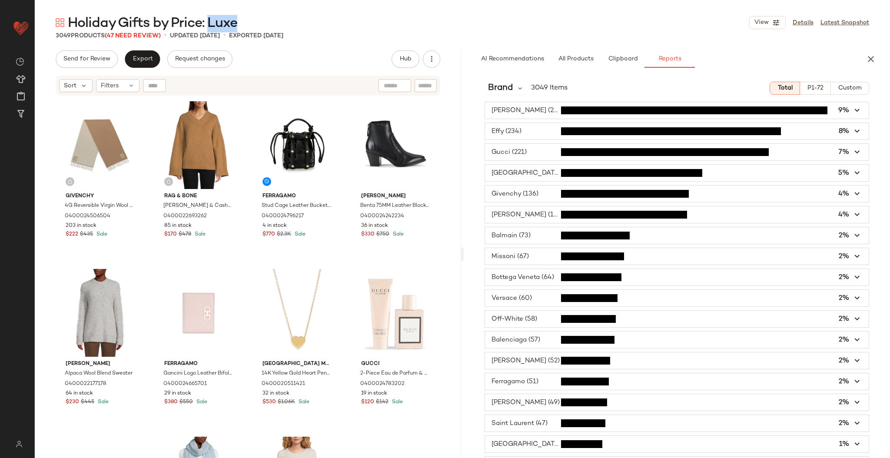
click at [872, 50] on button "button" at bounding box center [870, 58] width 17 height 17
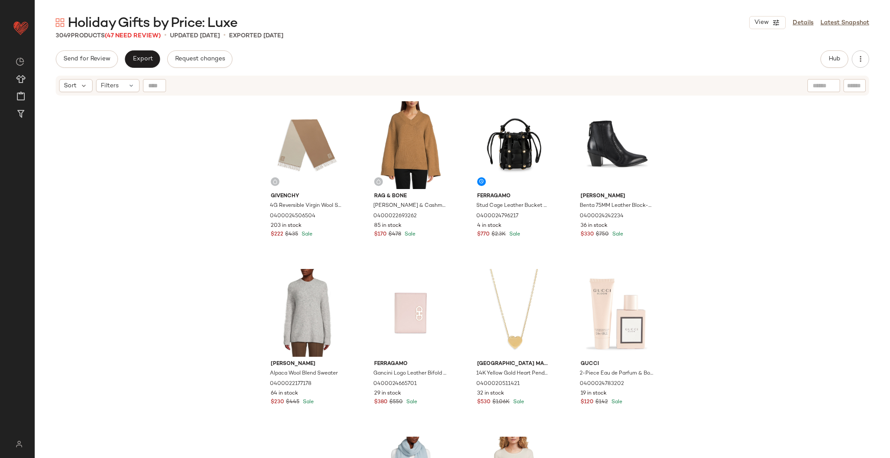
click at [871, 58] on div "Send for Review Export Request changes Hub Send for Review External Review Inte…" at bounding box center [462, 58] width 855 height 17
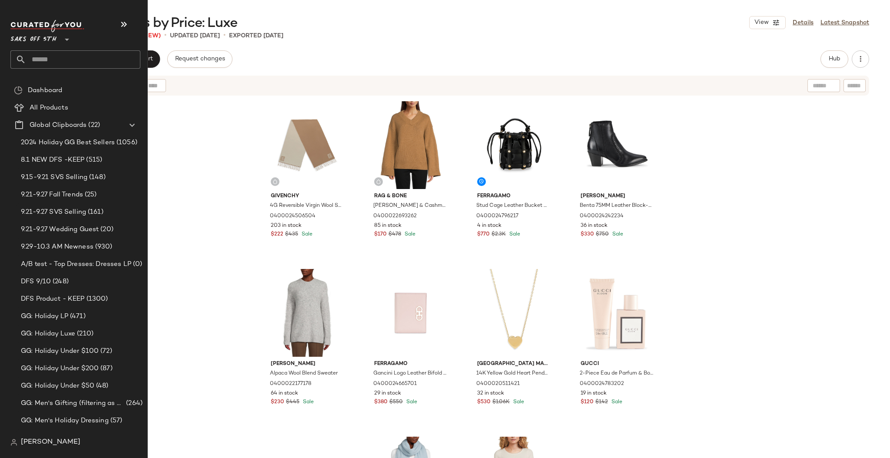
click at [39, 37] on span "Saks OFF 5TH" at bounding box center [33, 38] width 46 height 16
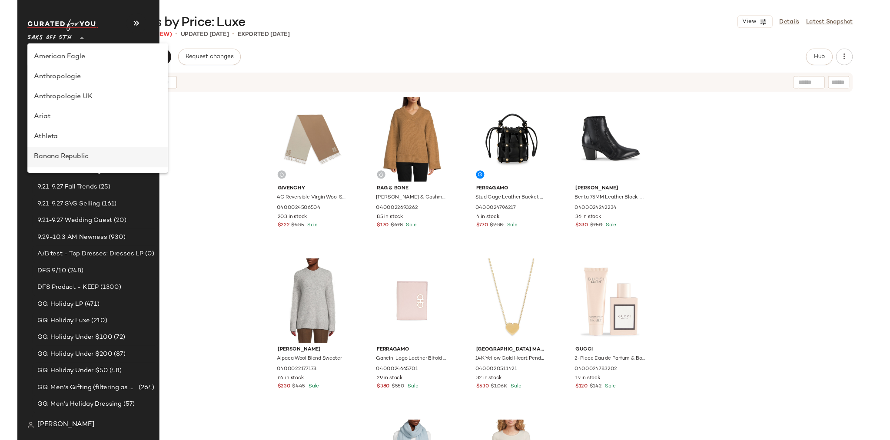
scroll to position [130, 0]
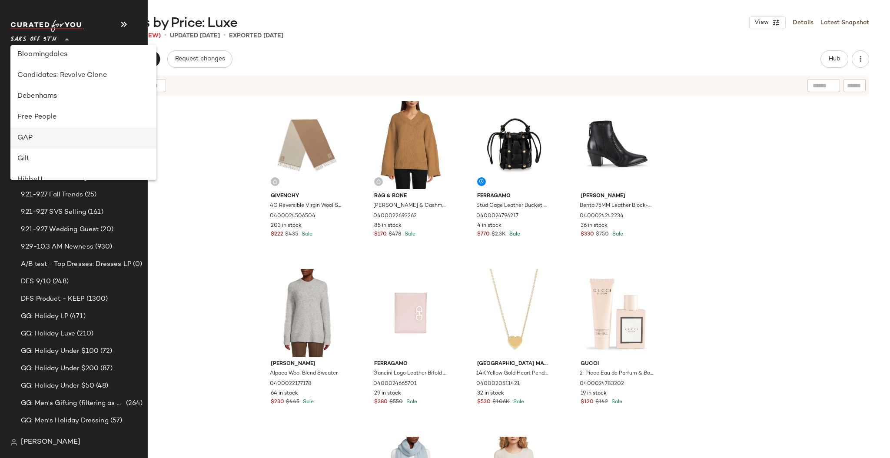
click at [32, 136] on div "GAP" at bounding box center [83, 138] width 132 height 10
type input "**"
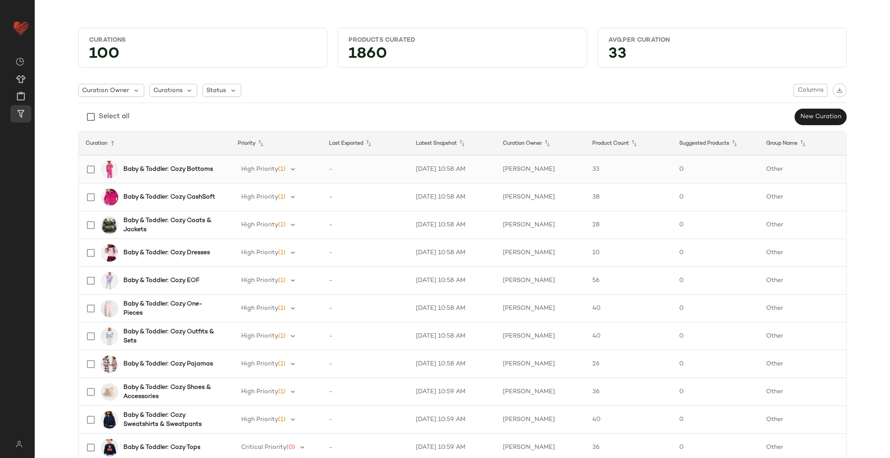
drag, startPoint x: 159, startPoint y: 170, endPoint x: 226, endPoint y: 175, distance: 66.3
click at [159, 169] on b "Baby & Toddler: Cozy Bottoms" at bounding box center [168, 169] width 90 height 9
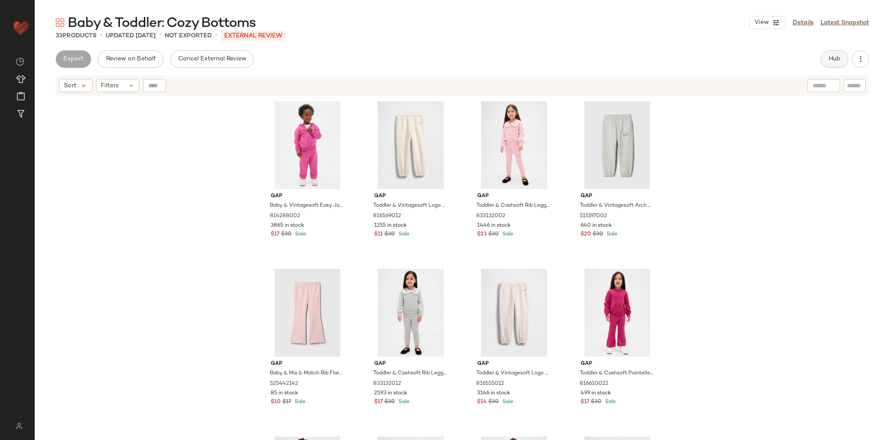
click at [831, 58] on span "Hub" at bounding box center [834, 59] width 12 height 7
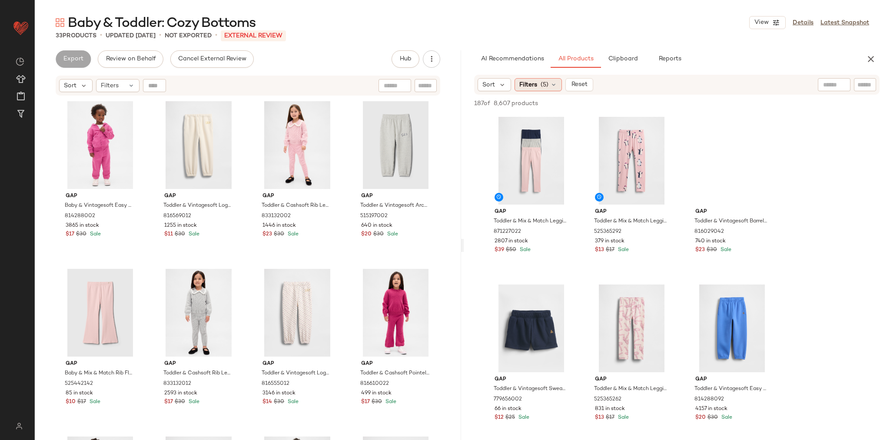
click at [538, 86] on div "Filters (5)" at bounding box center [538, 84] width 47 height 13
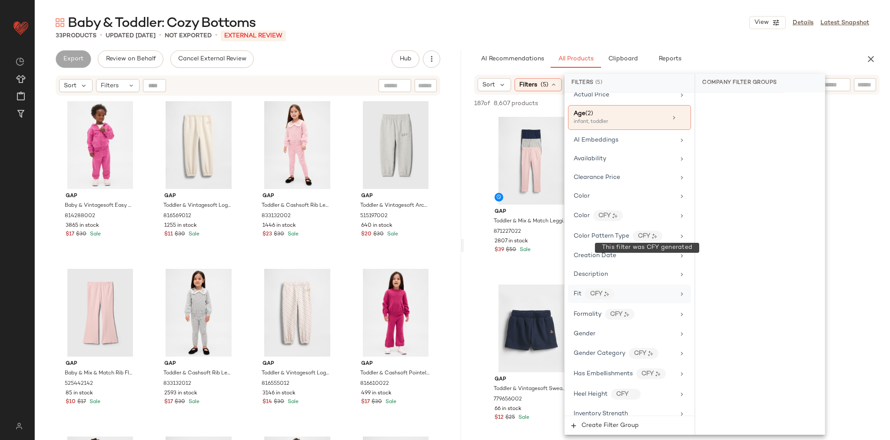
scroll to position [120, 0]
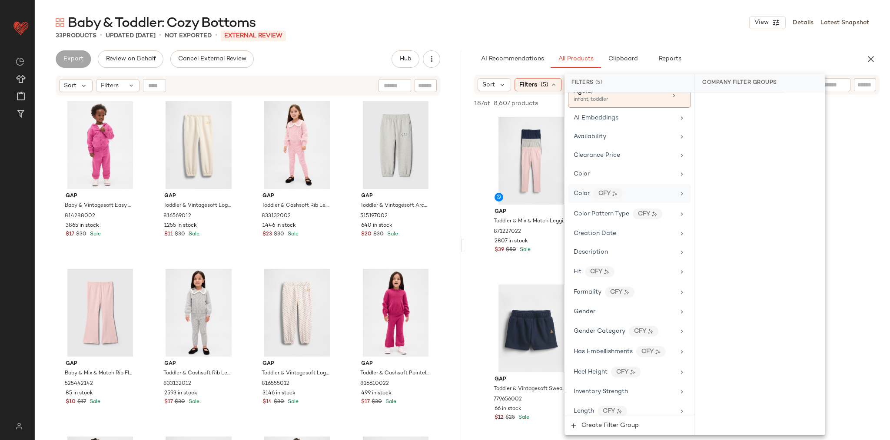
click at [584, 191] on span "Color" at bounding box center [582, 193] width 16 height 7
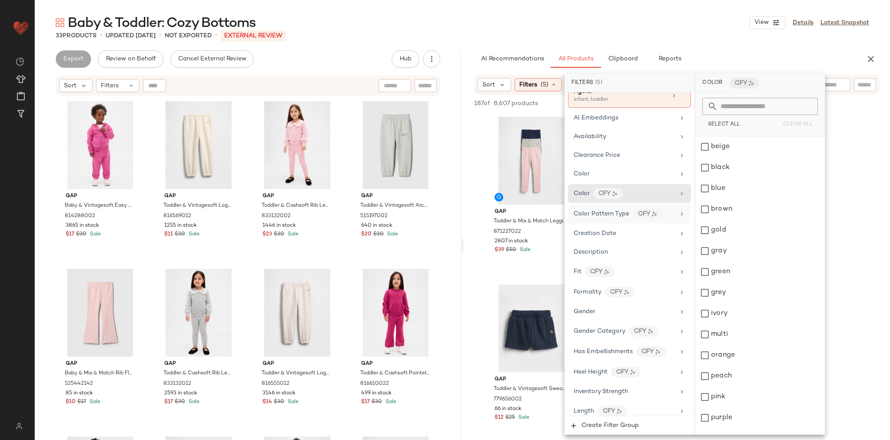
click at [678, 213] on icon at bounding box center [681, 214] width 7 height 7
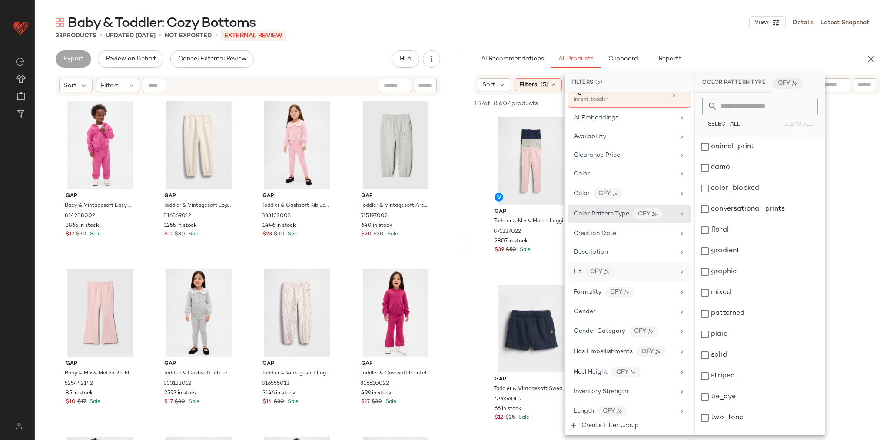
click at [678, 269] on icon at bounding box center [681, 272] width 7 height 7
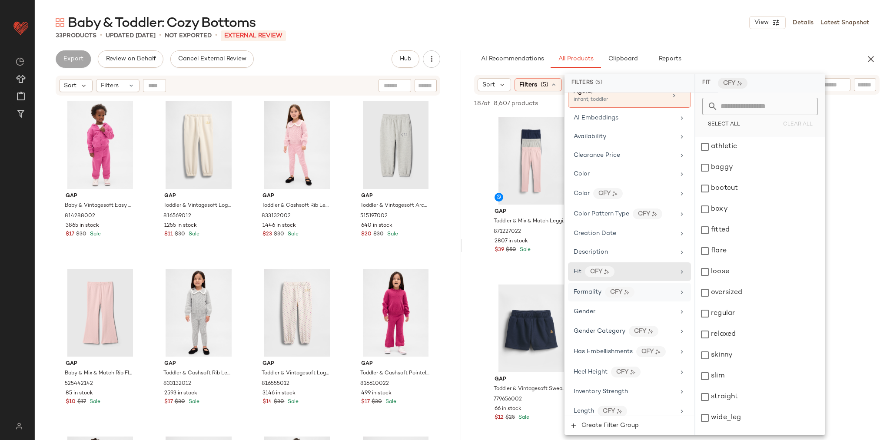
click at [678, 291] on icon at bounding box center [681, 292] width 7 height 7
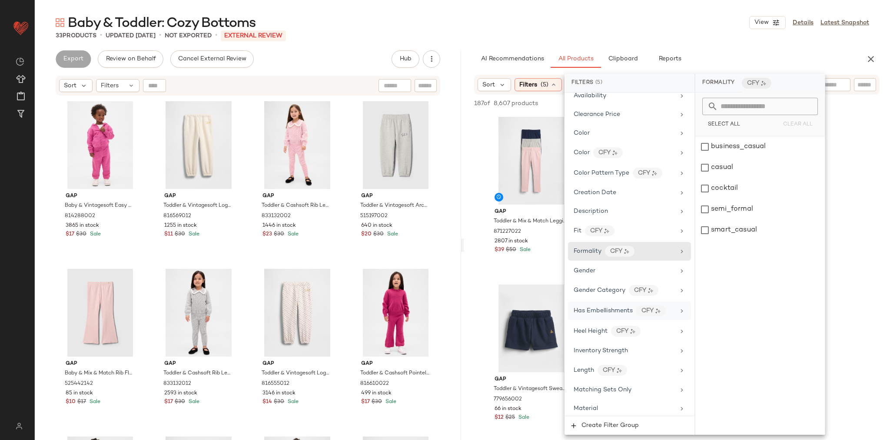
scroll to position [178, 0]
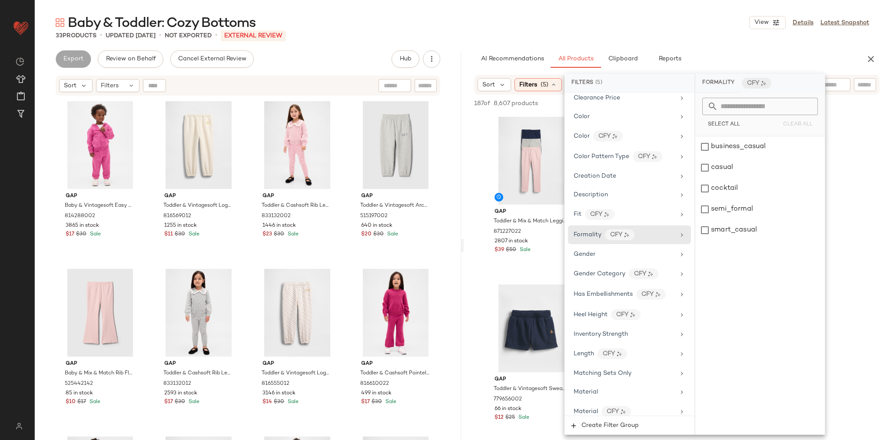
click at [868, 59] on icon "button" at bounding box center [871, 59] width 10 height 10
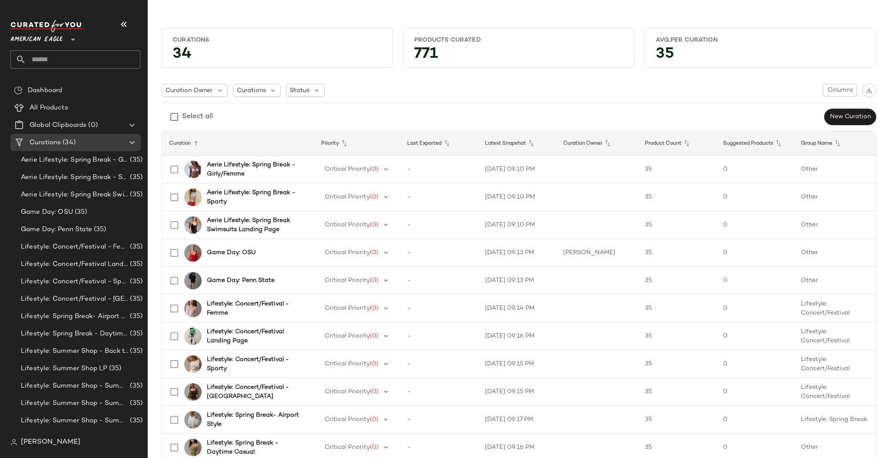
click at [40, 39] on span "American Eagle" at bounding box center [36, 38] width 52 height 16
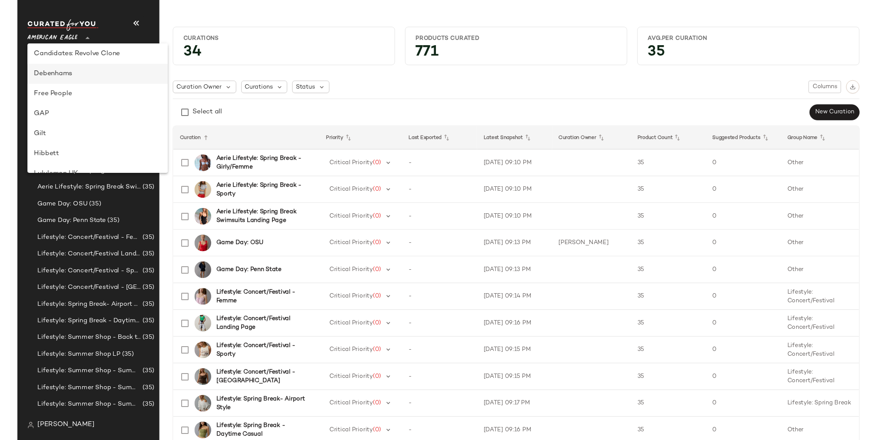
scroll to position [351, 0]
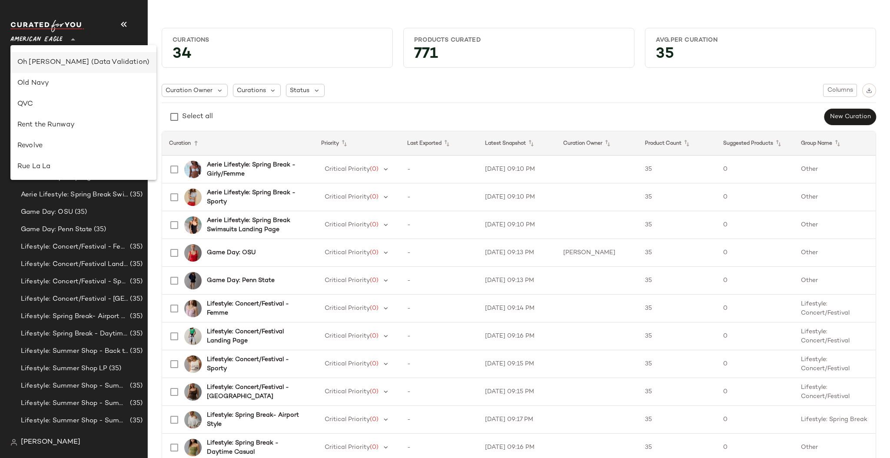
click at [51, 62] on div "Oh [PERSON_NAME] (Data Validation)" at bounding box center [83, 62] width 132 height 10
type input "**"
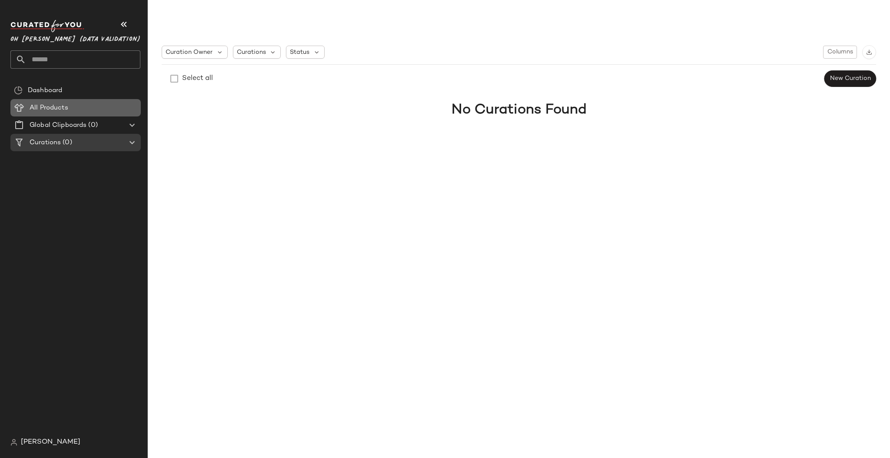
click at [44, 105] on span "All Products" at bounding box center [49, 108] width 39 height 10
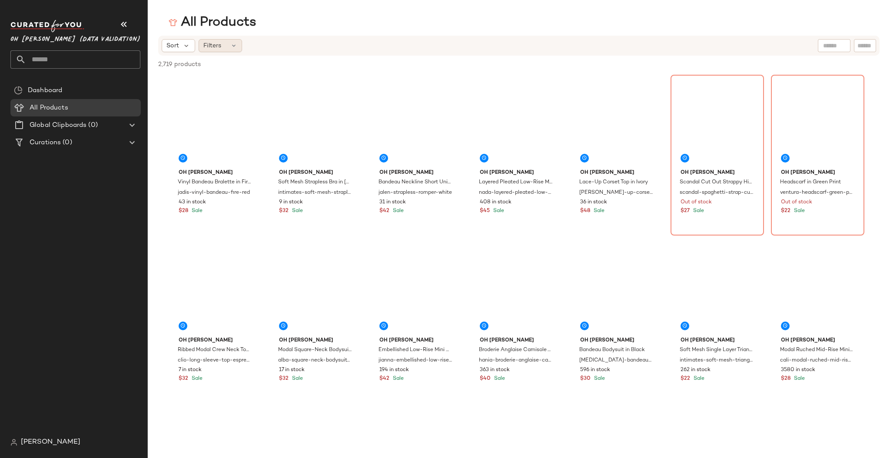
click at [227, 45] on div "Filters" at bounding box center [220, 45] width 43 height 13
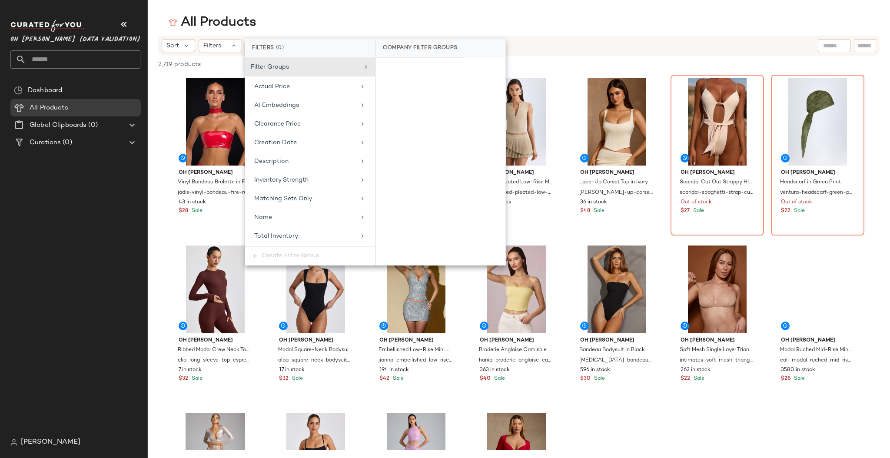
click at [671, 19] on div "All Products" at bounding box center [519, 22] width 742 height 17
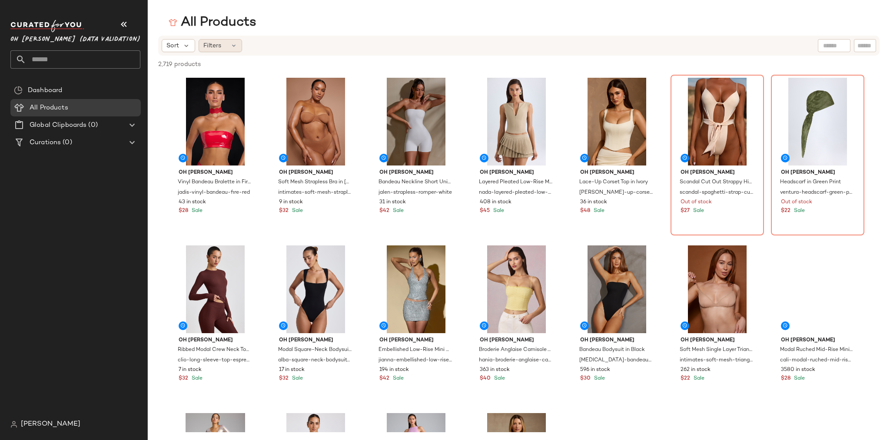
click at [211, 47] on span "Filters" at bounding box center [212, 45] width 18 height 9
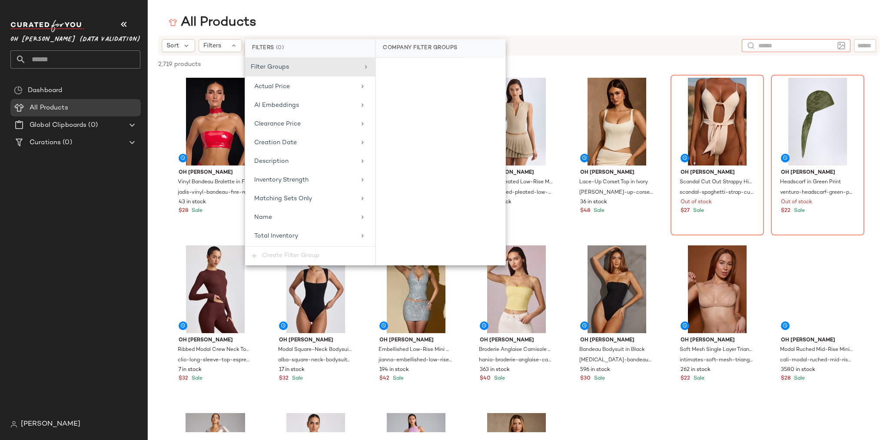
click at [831, 45] on input "text" at bounding box center [796, 45] width 76 height 9
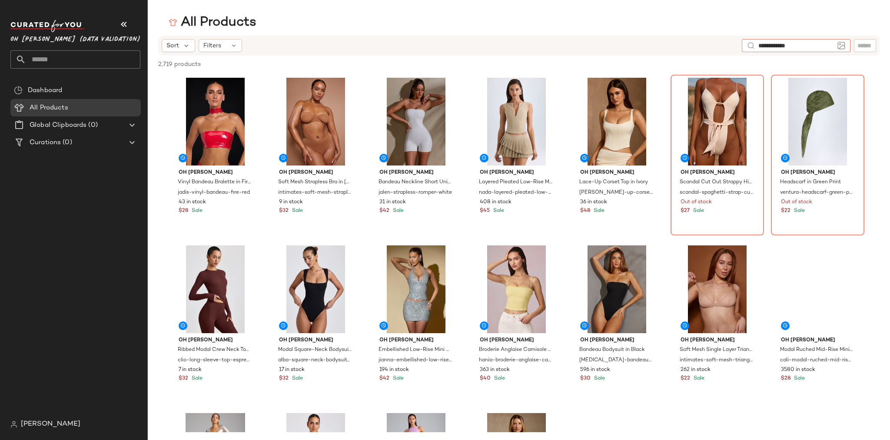
type input "**********"
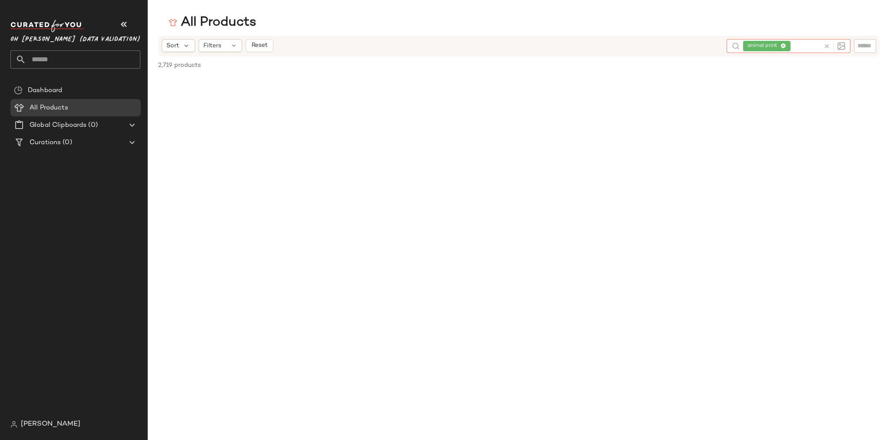
click at [827, 46] on icon at bounding box center [827, 46] width 7 height 7
click at [860, 46] on input "Filter" at bounding box center [836, 45] width 74 height 9
type input "******"
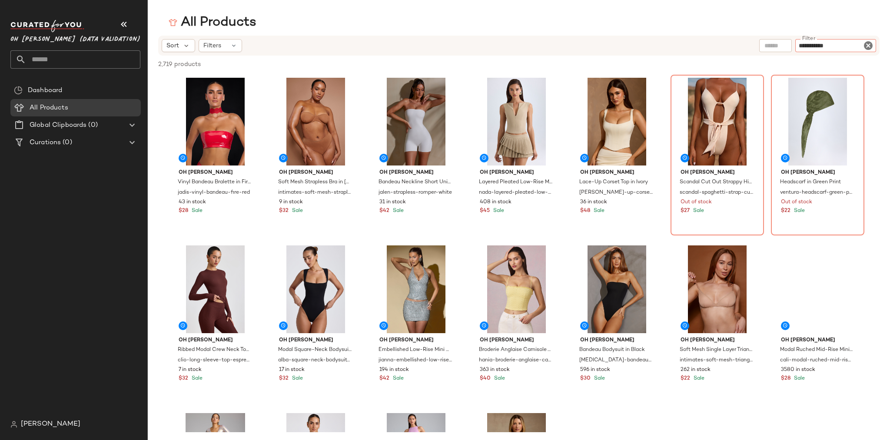
type input "**********"
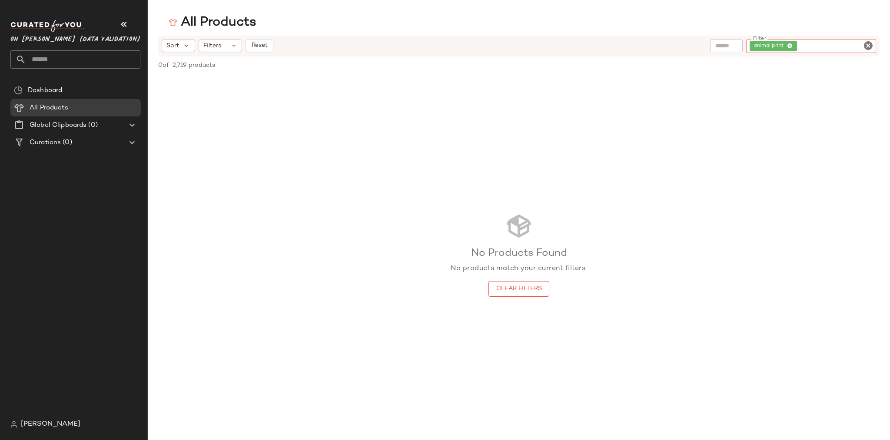
click at [869, 44] on icon "Clear Filter" at bounding box center [868, 45] width 10 height 10
click at [816, 47] on input "Filter" at bounding box center [836, 45] width 74 height 9
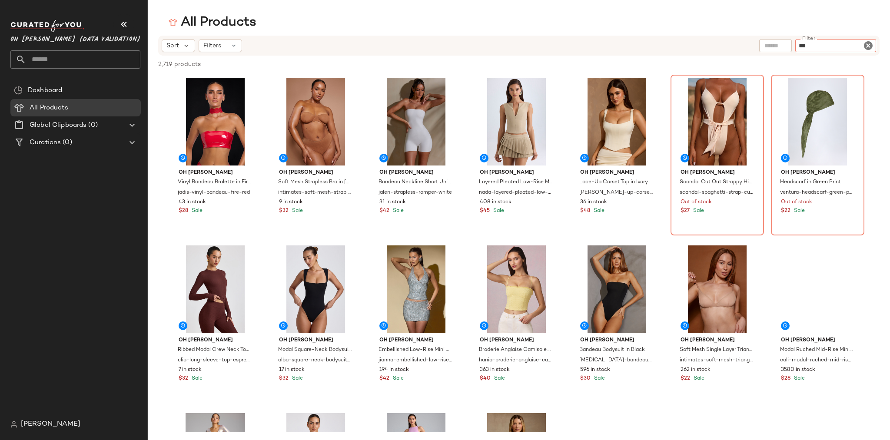
type input "****"
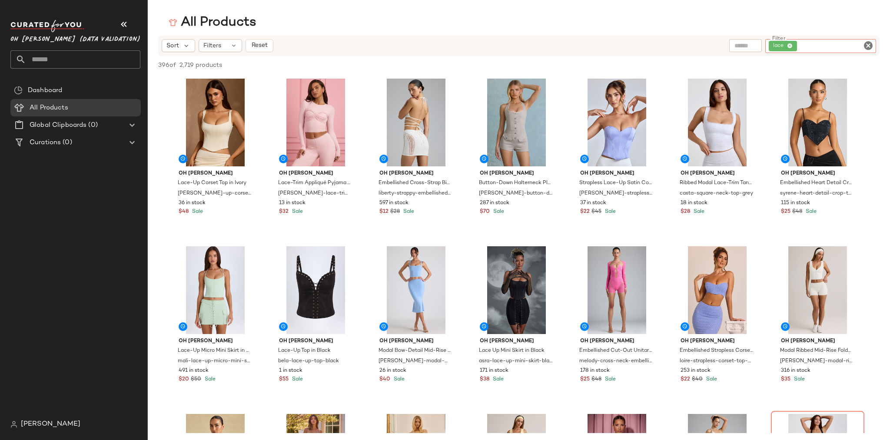
click at [867, 46] on icon "Clear Filter" at bounding box center [868, 45] width 10 height 10
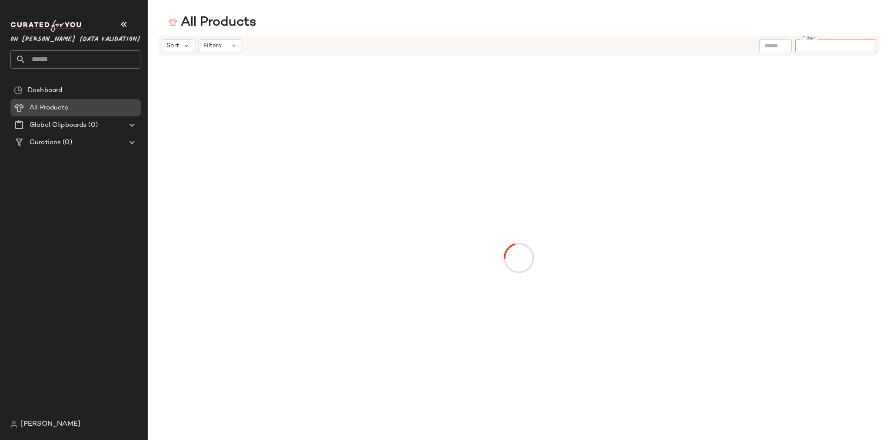
click at [59, 107] on span "All Products" at bounding box center [49, 108] width 39 height 10
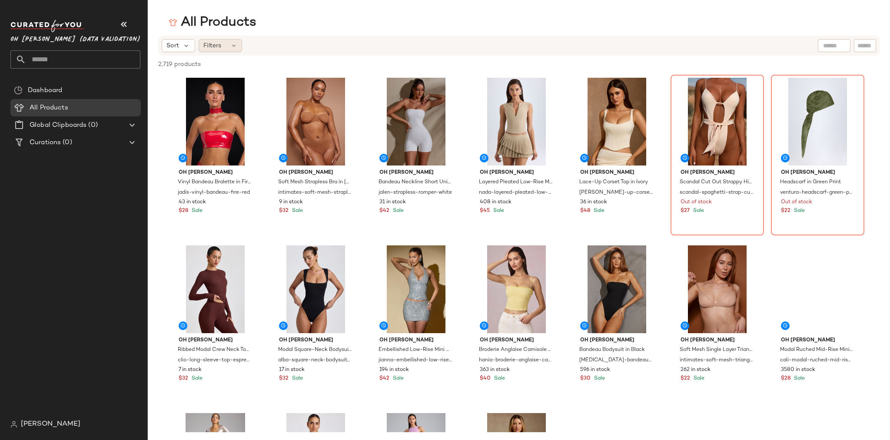
click at [234, 45] on icon at bounding box center [233, 45] width 7 height 7
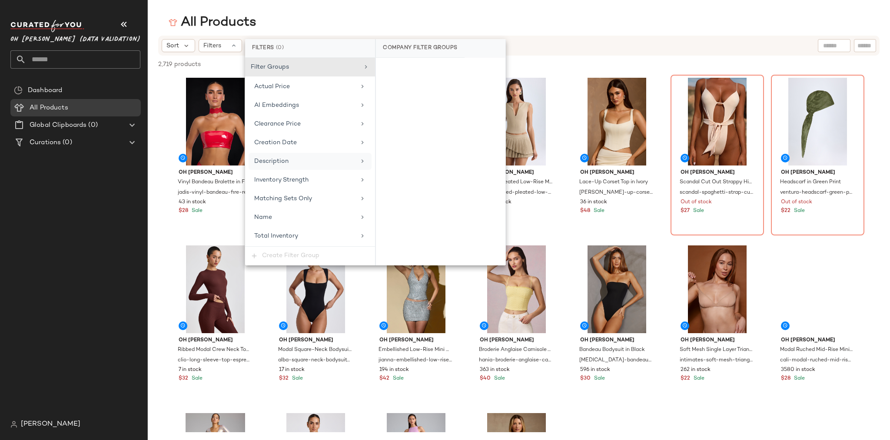
click at [361, 159] on icon at bounding box center [362, 161] width 7 height 7
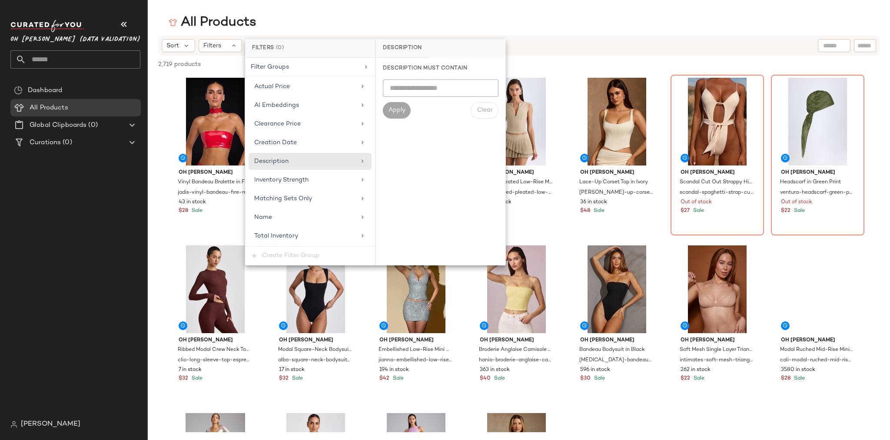
click at [517, 25] on div "All Products" at bounding box center [519, 22] width 742 height 17
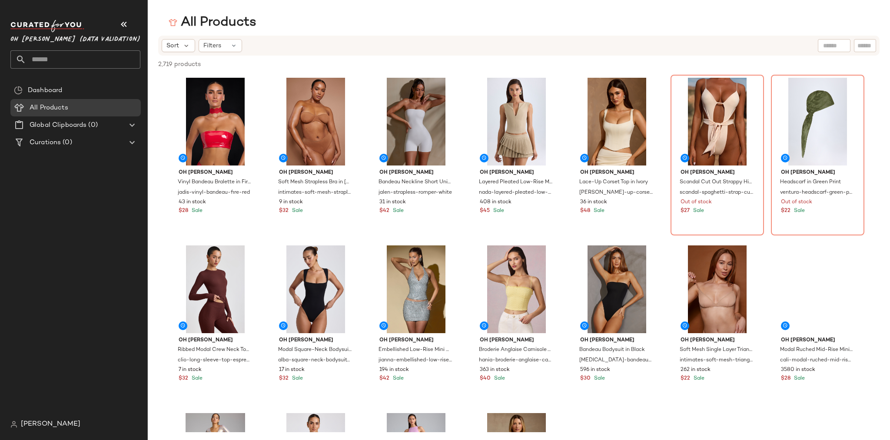
click at [42, 427] on span "[PERSON_NAME]" at bounding box center [51, 424] width 60 height 10
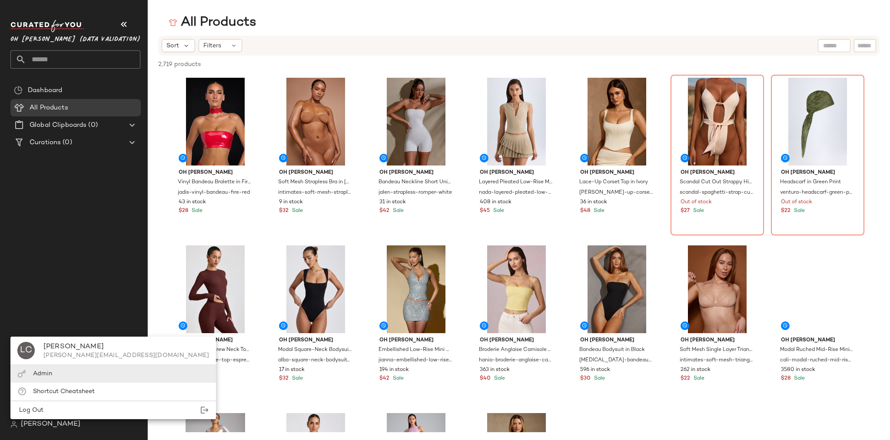
click at [46, 376] on span "Admin" at bounding box center [42, 374] width 19 height 7
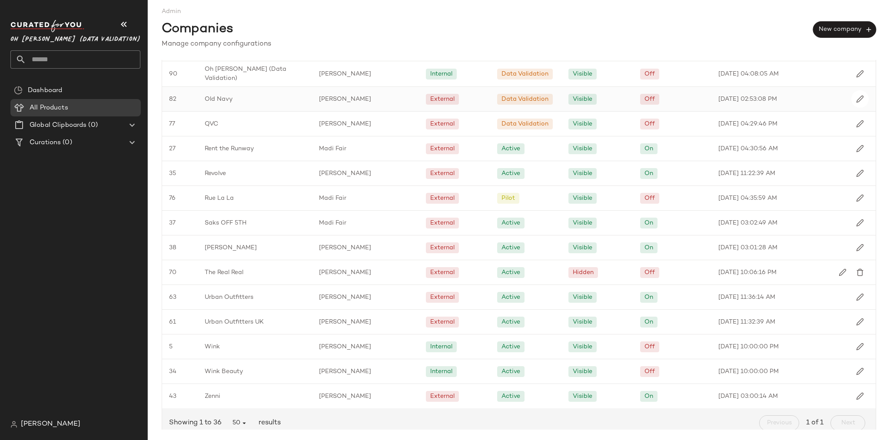
scroll to position [558, 0]
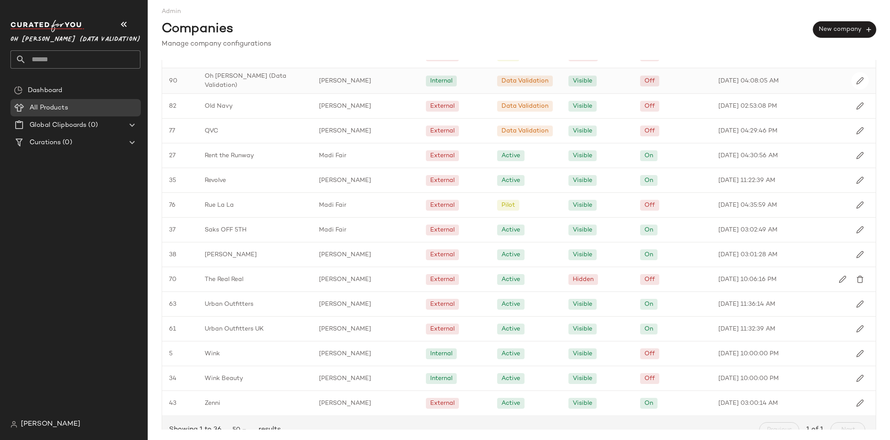
click at [219, 80] on span "Oh [PERSON_NAME] (Data Validation)" at bounding box center [255, 81] width 100 height 18
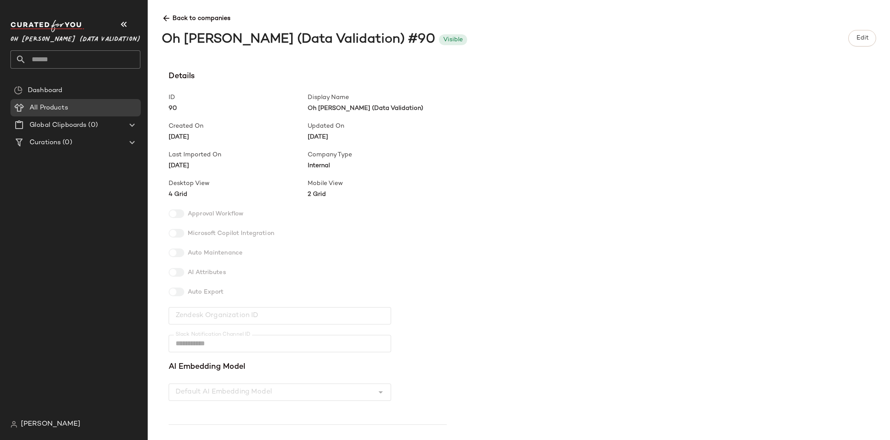
click at [568, 296] on div "**********" at bounding box center [526, 251] width 728 height 363
click at [863, 38] on span "Edit" at bounding box center [862, 38] width 13 height 7
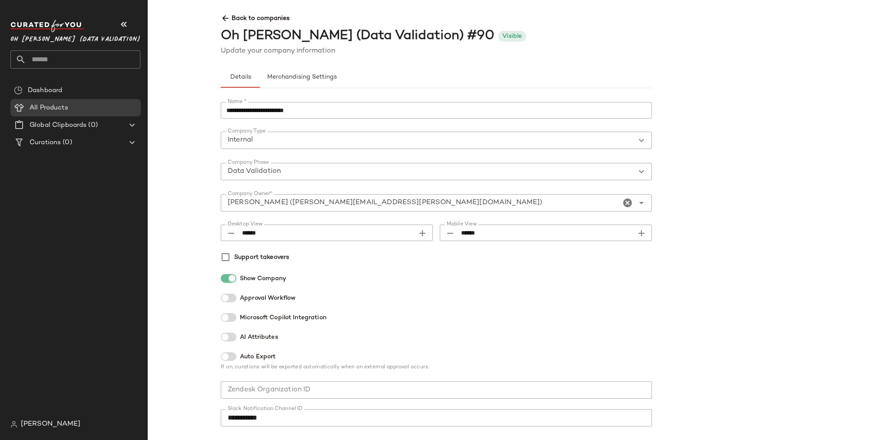
click at [226, 16] on icon at bounding box center [225, 18] width 9 height 9
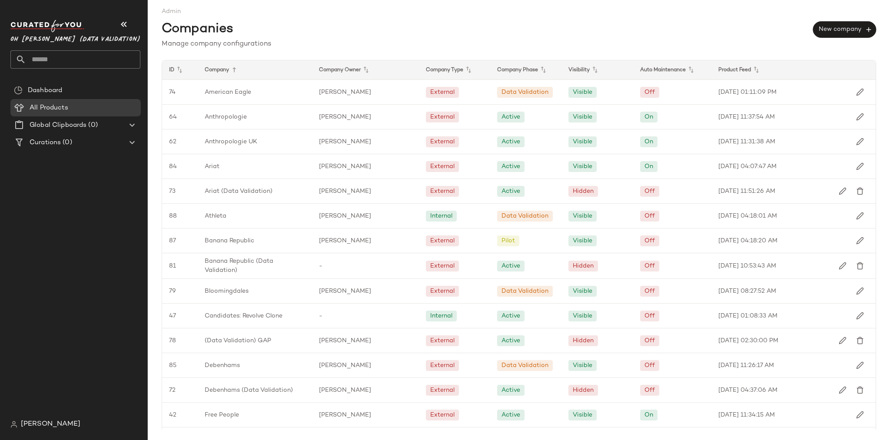
click at [67, 60] on input "text" at bounding box center [83, 59] width 114 height 18
type input "********"
click at [56, 107] on span "All Products" at bounding box center [49, 108] width 39 height 10
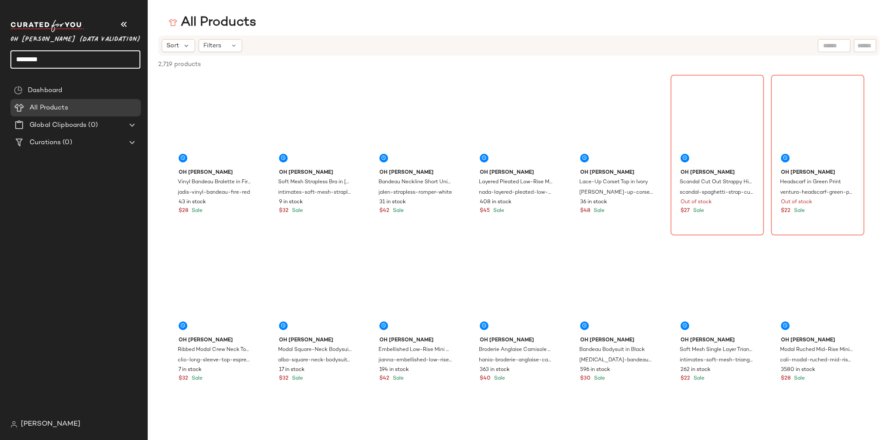
drag, startPoint x: 53, startPoint y: 57, endPoint x: -43, endPoint y: 57, distance: 96.0
click at [0, 57] on html "Oh [PERSON_NAME] (Data Validation) ** ******** Dashboard All Products Global Cl…" at bounding box center [445, 220] width 890 height 440
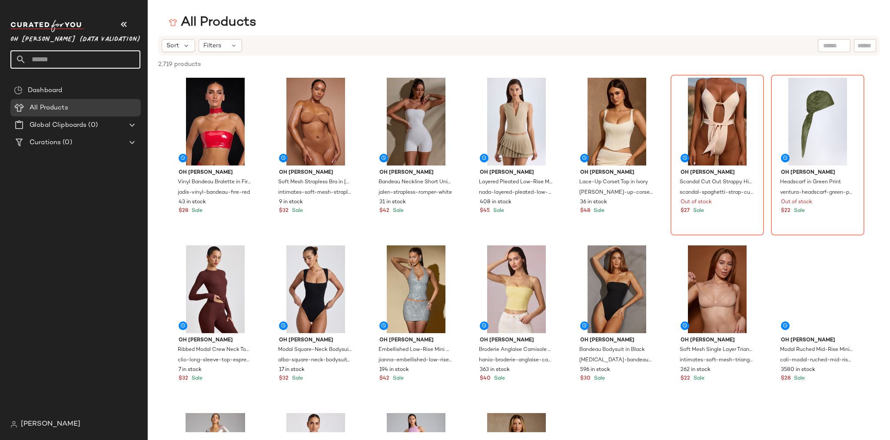
click at [863, 49] on input "text" at bounding box center [864, 45] width 15 height 9
type input "*******"
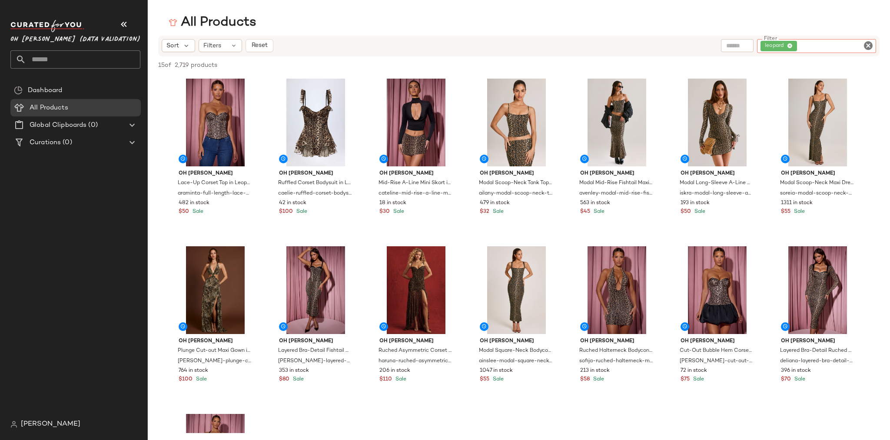
click at [870, 45] on icon "Clear Filter" at bounding box center [868, 45] width 10 height 10
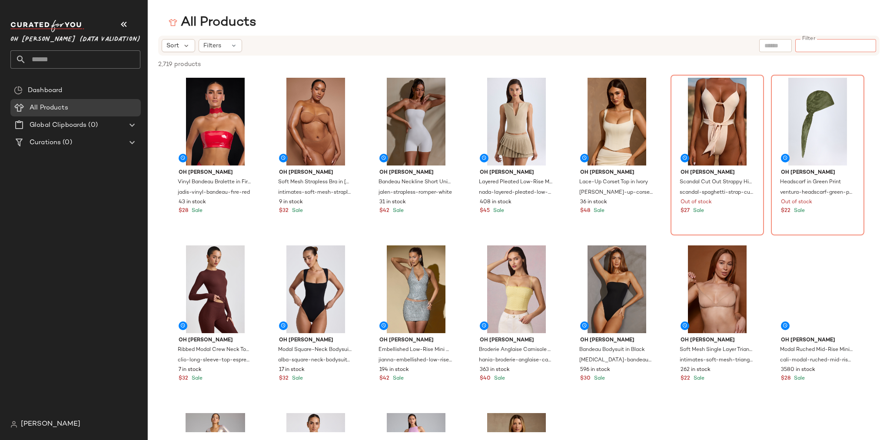
click at [779, 46] on input "text" at bounding box center [775, 45] width 22 height 9
type input "**********"
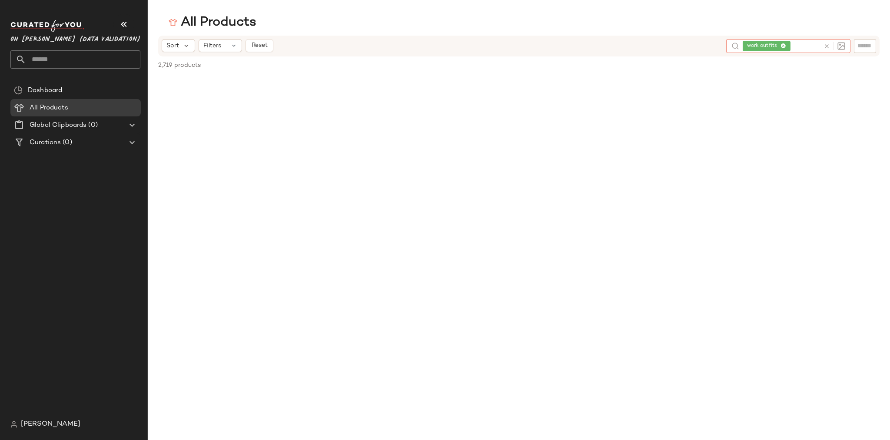
click at [827, 47] on icon at bounding box center [827, 46] width 7 height 7
click at [858, 47] on input "text" at bounding box center [864, 45] width 15 height 9
type input "****"
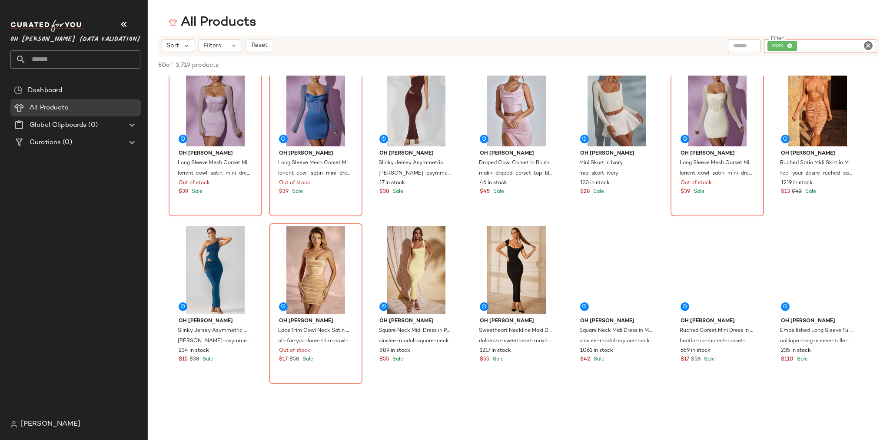
scroll to position [320, 0]
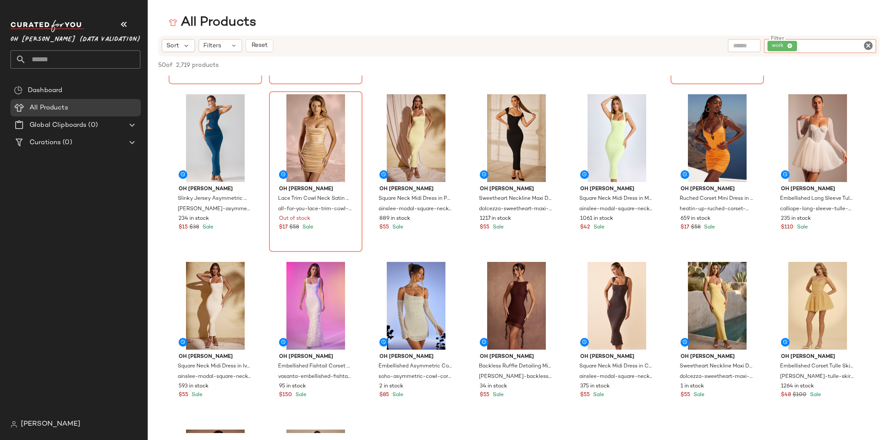
click at [870, 43] on icon "Clear Filter" at bounding box center [868, 45] width 10 height 10
click at [781, 45] on input "text" at bounding box center [775, 45] width 22 height 9
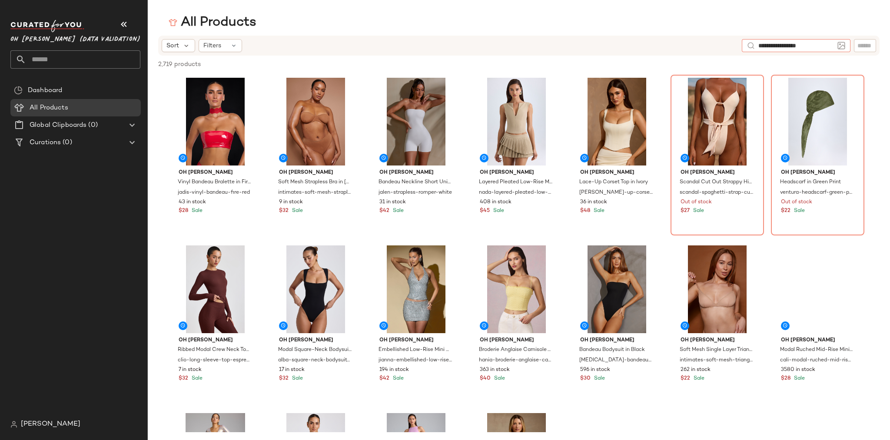
type input "**********"
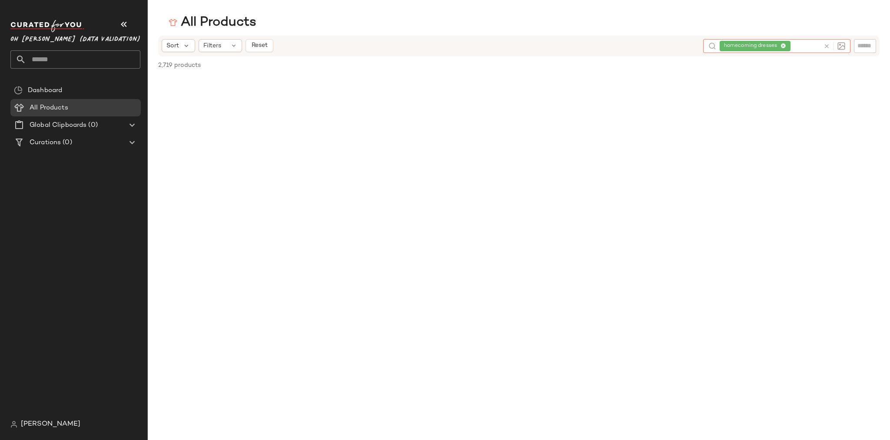
click at [826, 46] on icon at bounding box center [827, 46] width 7 height 7
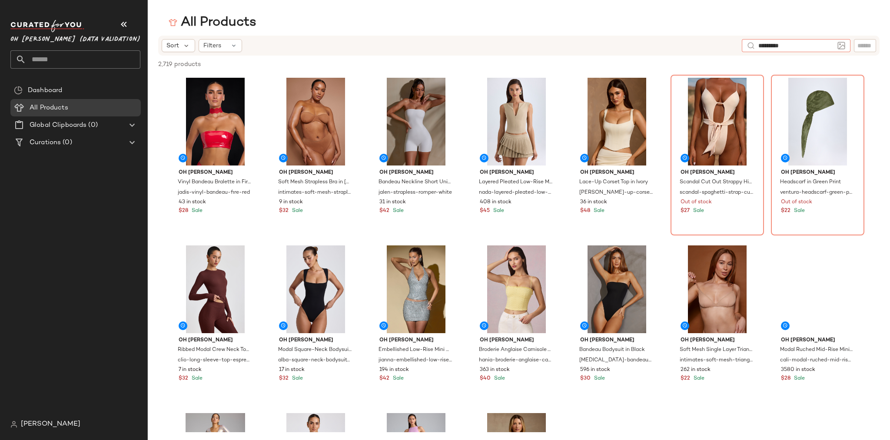
type input "**********"
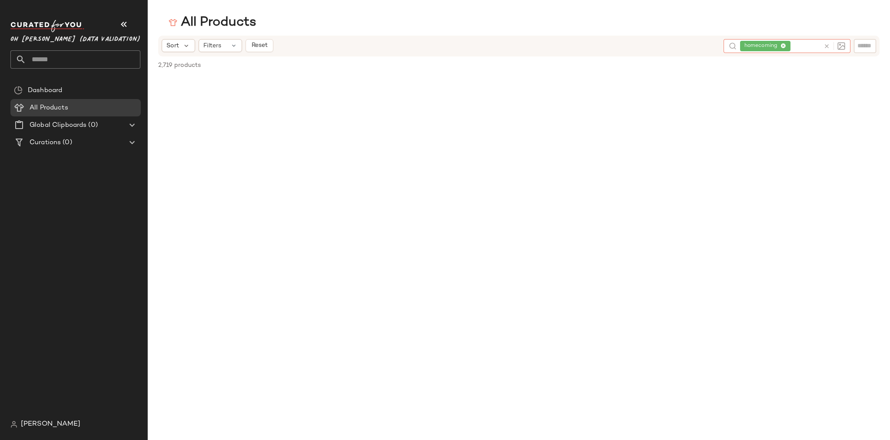
click at [871, 47] on input "text" at bounding box center [864, 45] width 15 height 9
click at [817, 48] on input "Filter" at bounding box center [836, 45] width 74 height 9
type input "**********"
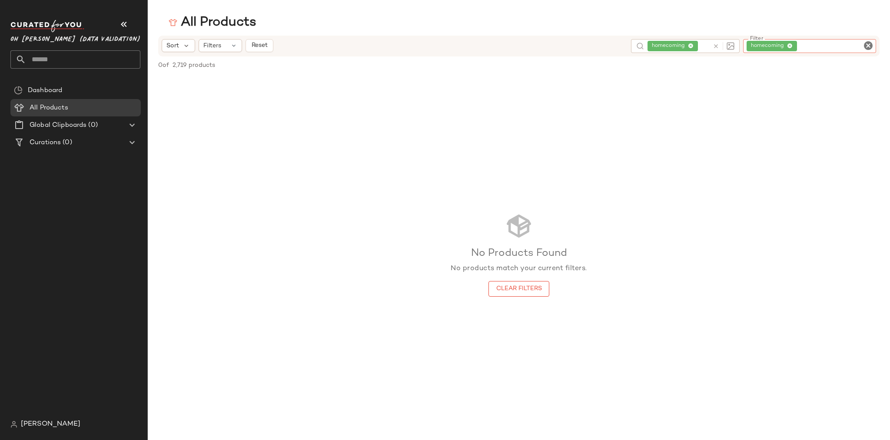
click at [714, 47] on div "homecoming" at bounding box center [685, 46] width 109 height 14
click at [775, 44] on icon at bounding box center [774, 46] width 7 height 7
